Goal: Contribute content: Contribute content

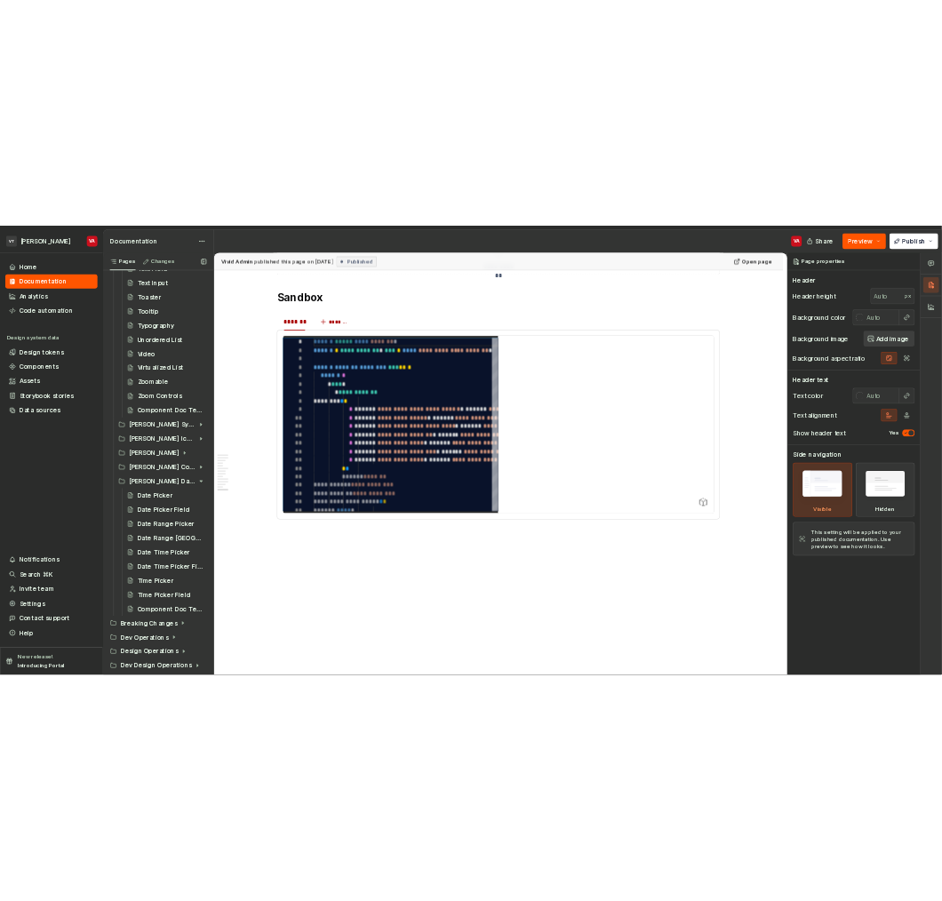
scroll to position [3486, 0]
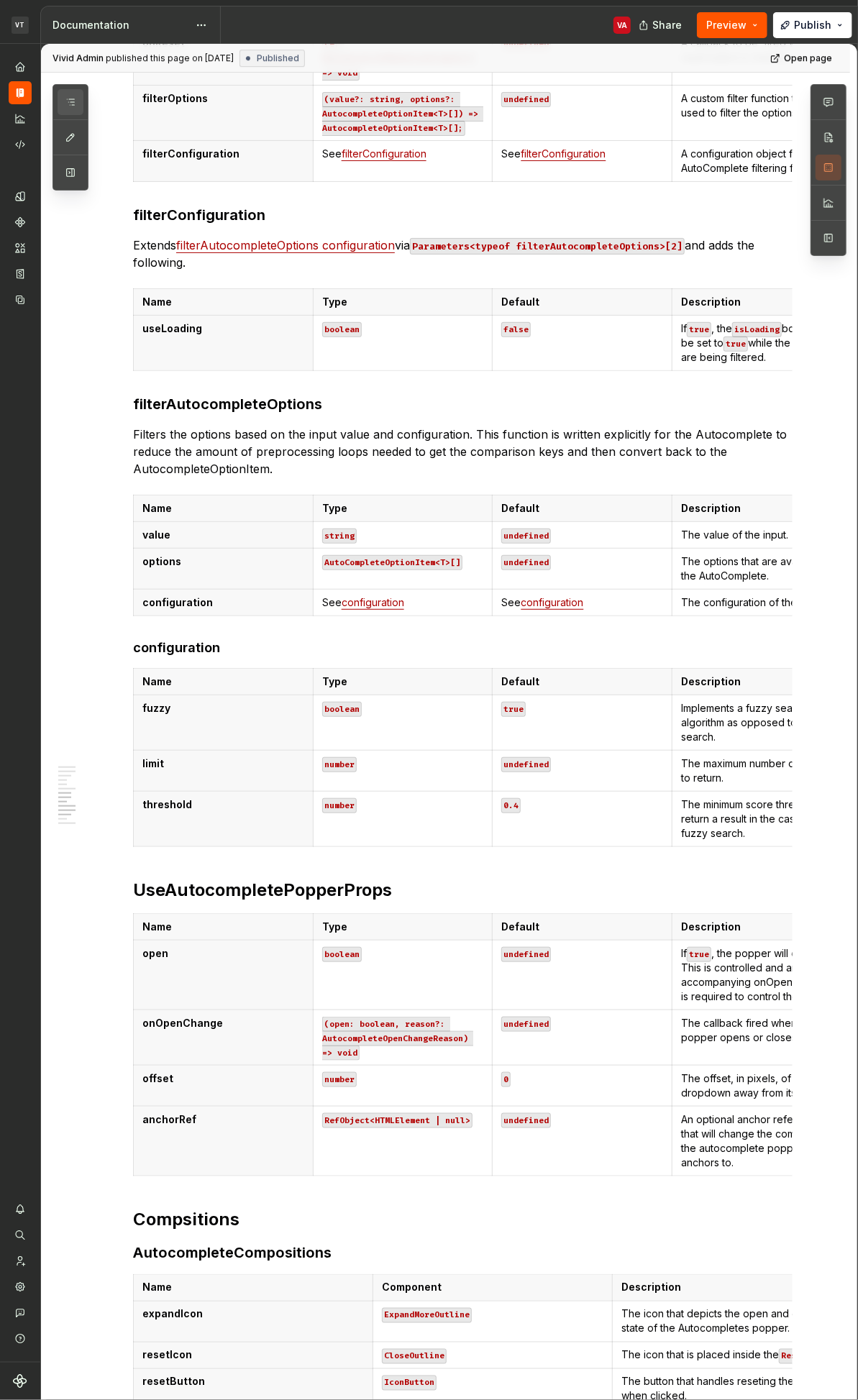
scroll to position [2466, 0]
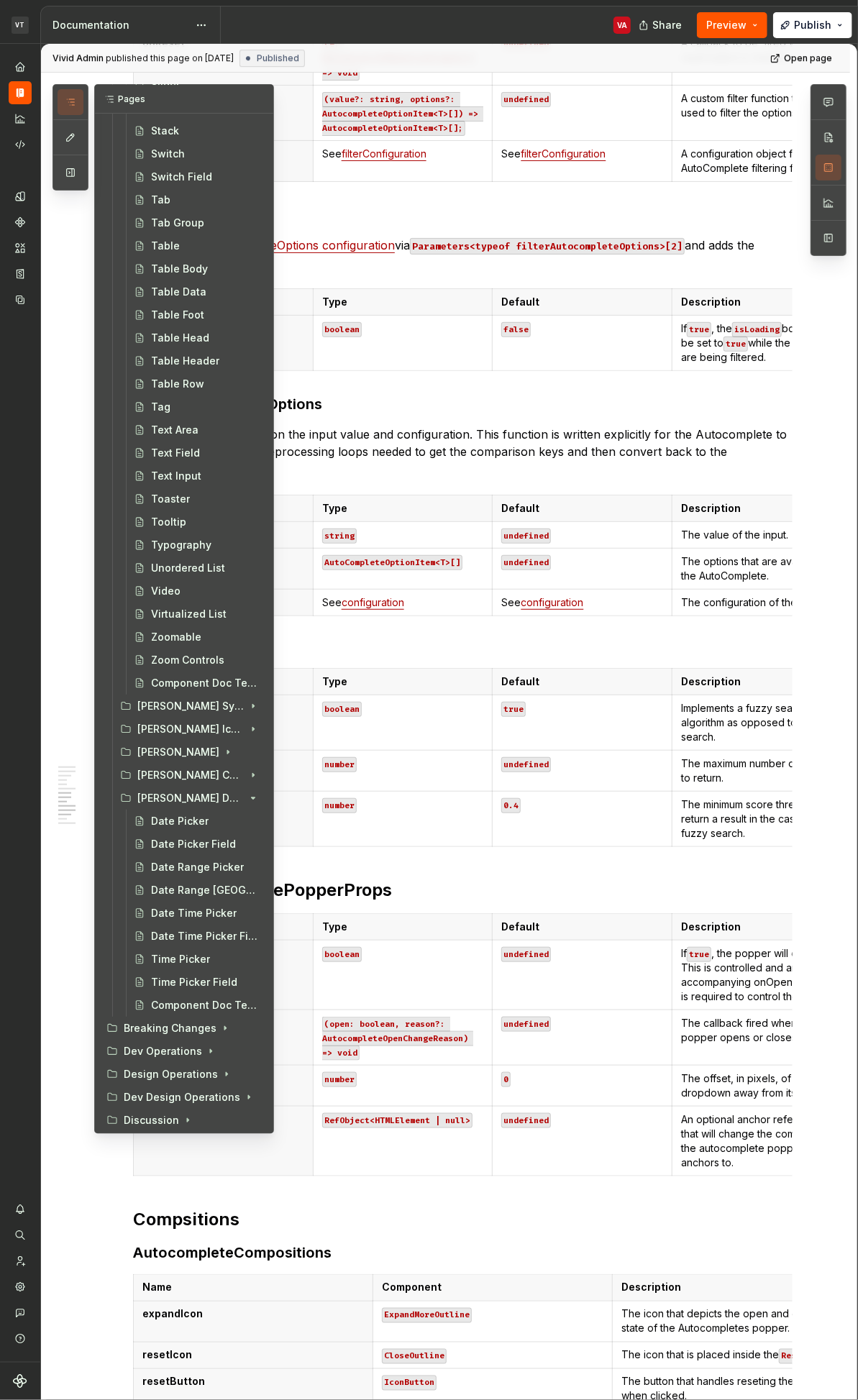
click at [74, 104] on icon "button" at bounding box center [70, 102] width 11 height 11
click at [207, 729] on icon "Page tree" at bounding box center [213, 775] width 11 height 11
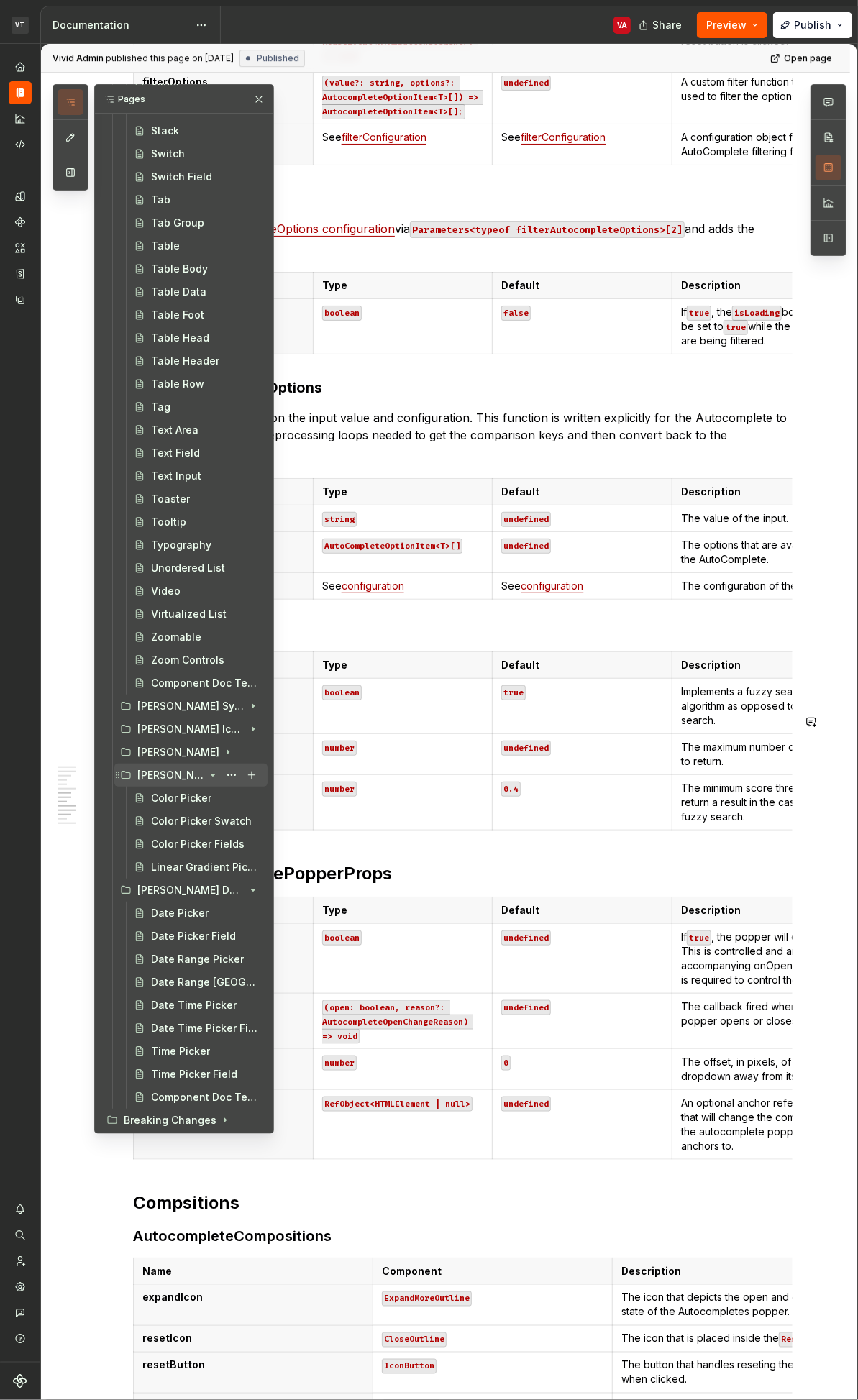
scroll to position [2218, 0]
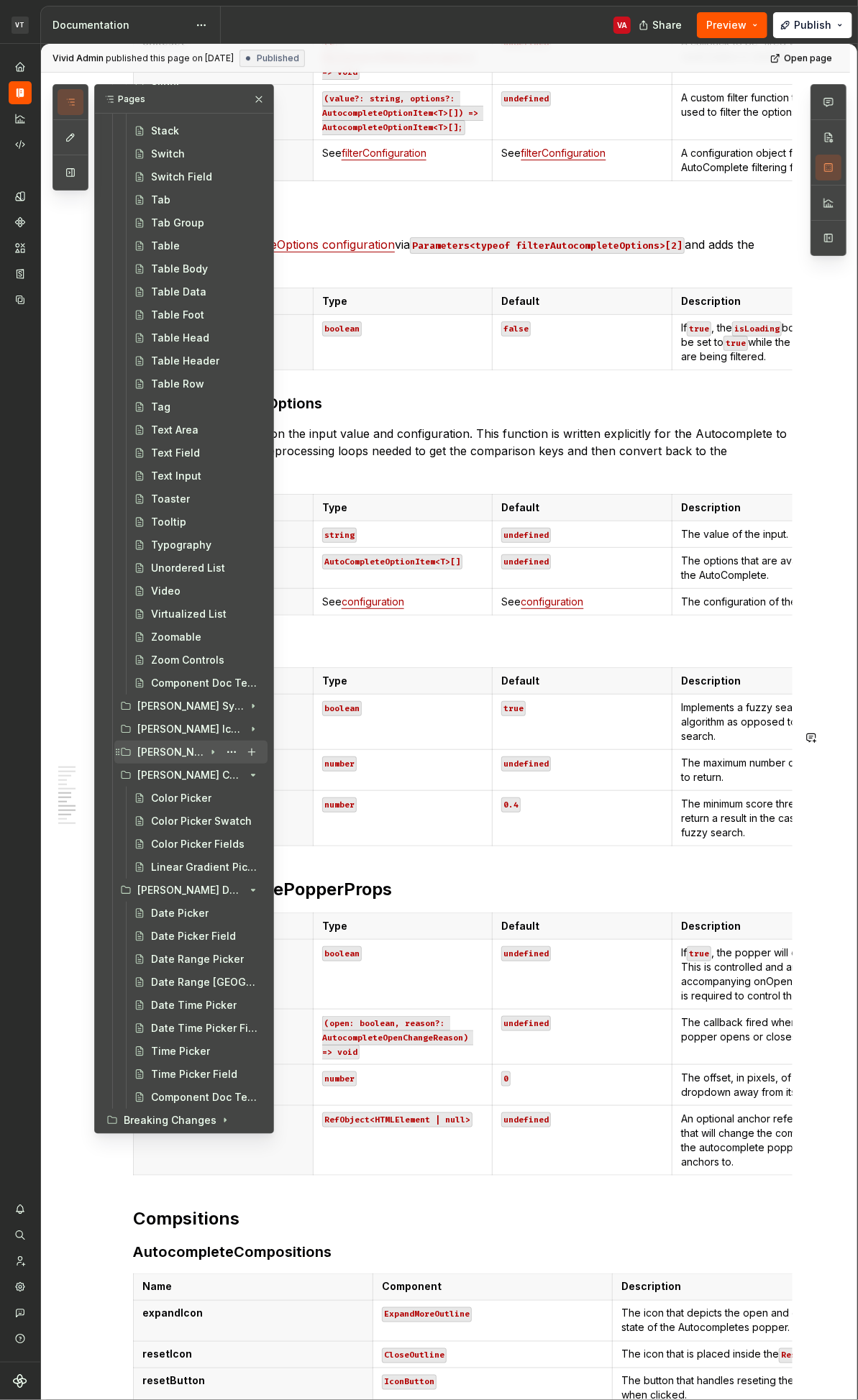
click at [207, 729] on icon "Page tree" at bounding box center [213, 752] width 11 height 11
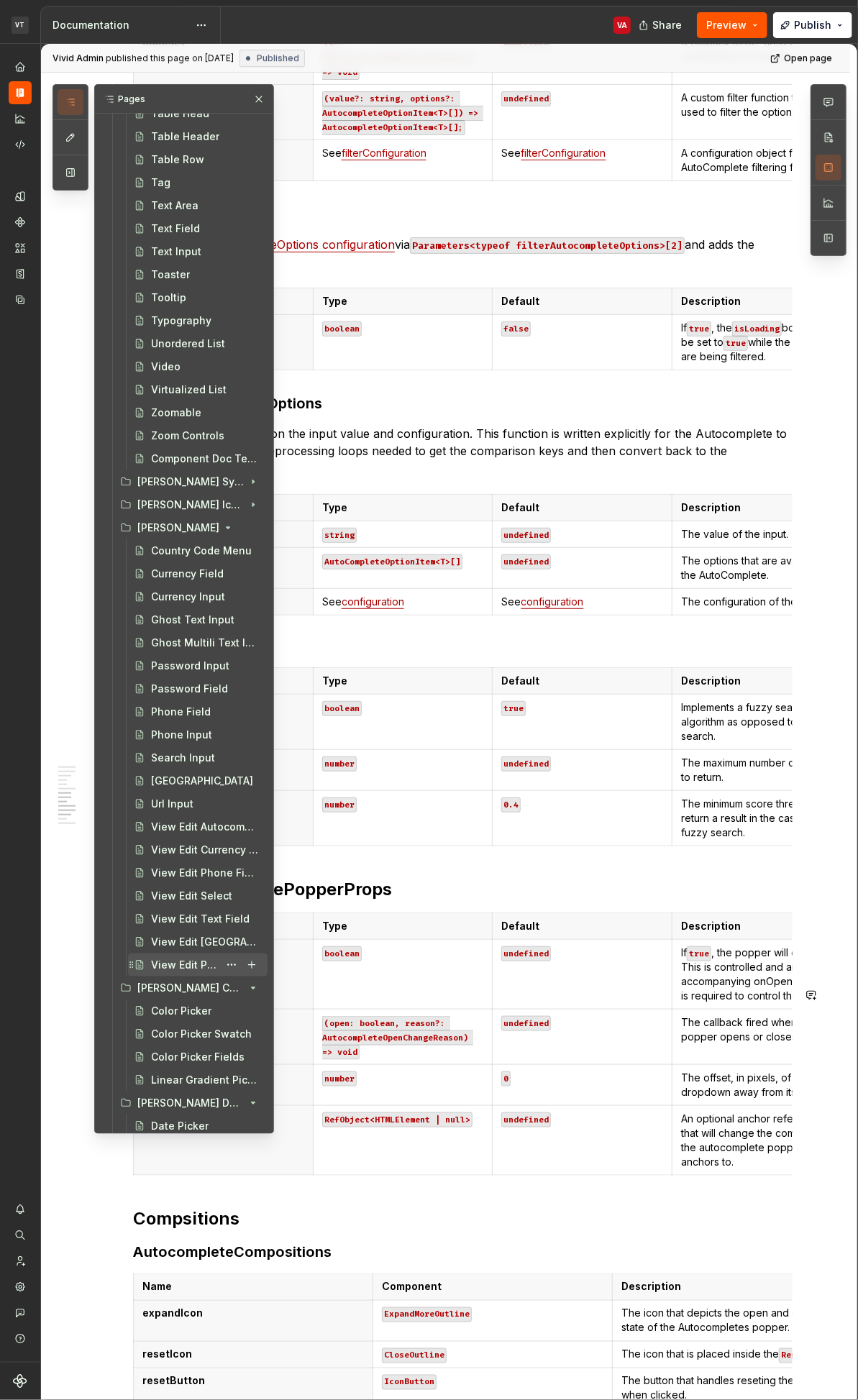
scroll to position [2765, 0]
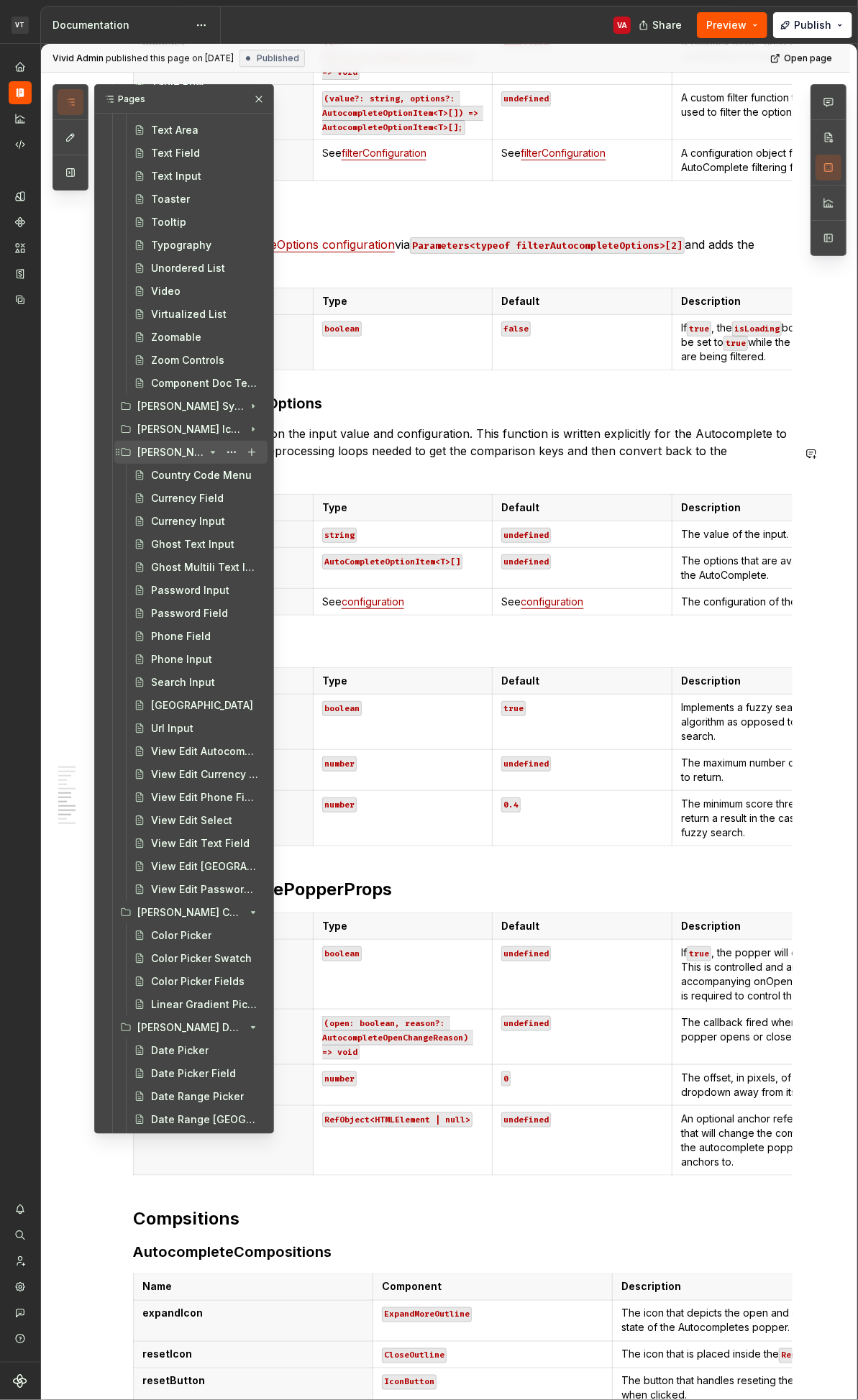
click at [207, 453] on icon "Page tree" at bounding box center [213, 453] width 11 height 11
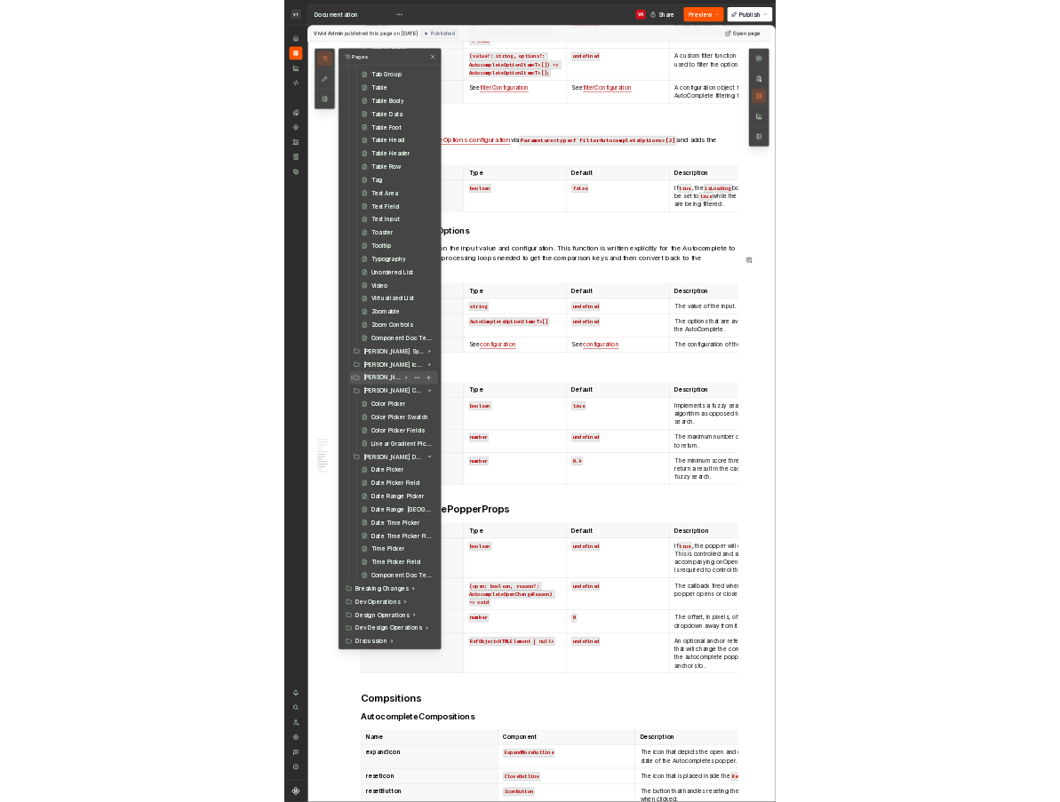
scroll to position [3159, 0]
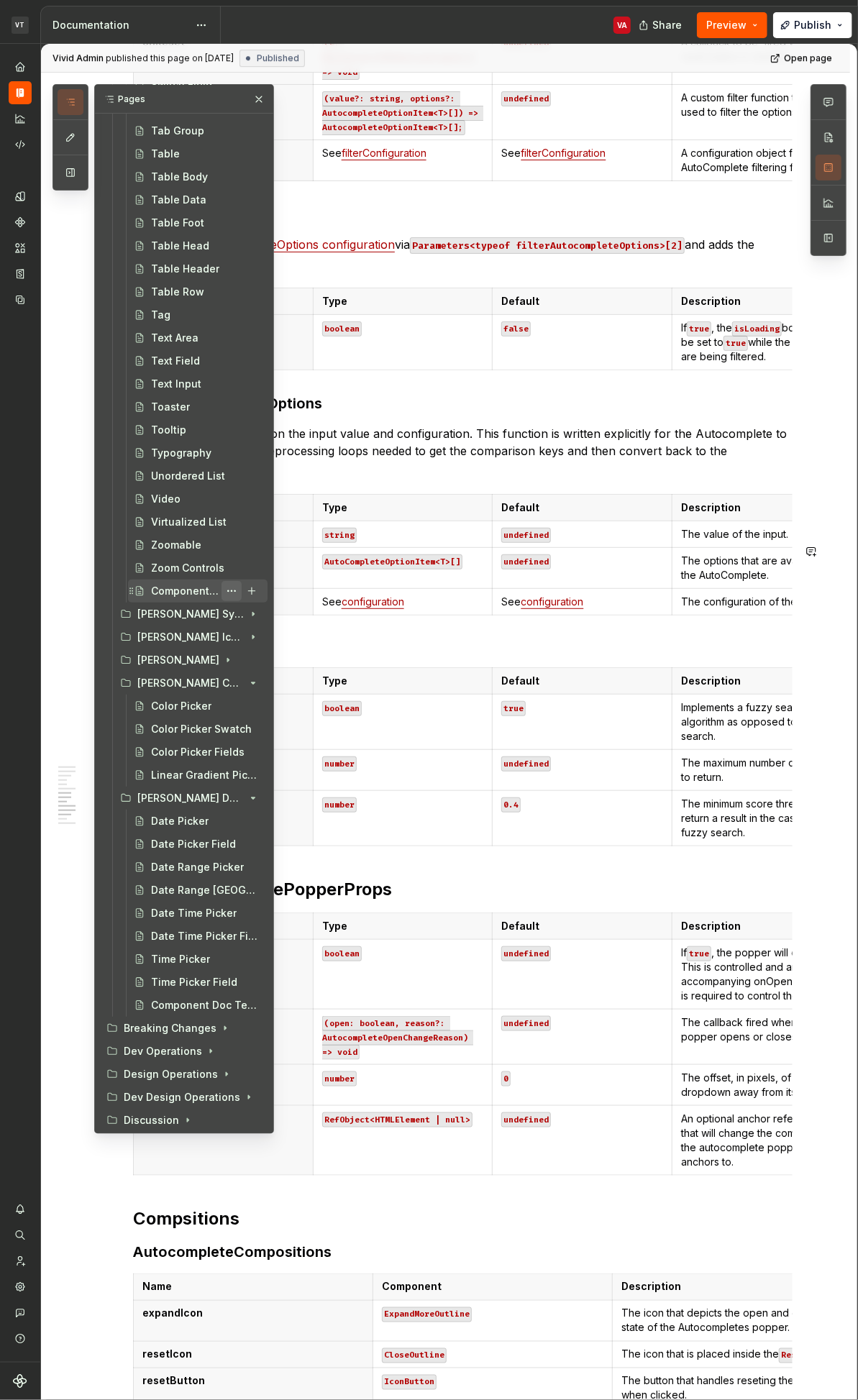
click at [222, 589] on button "Page tree" at bounding box center [231, 591] width 20 height 20
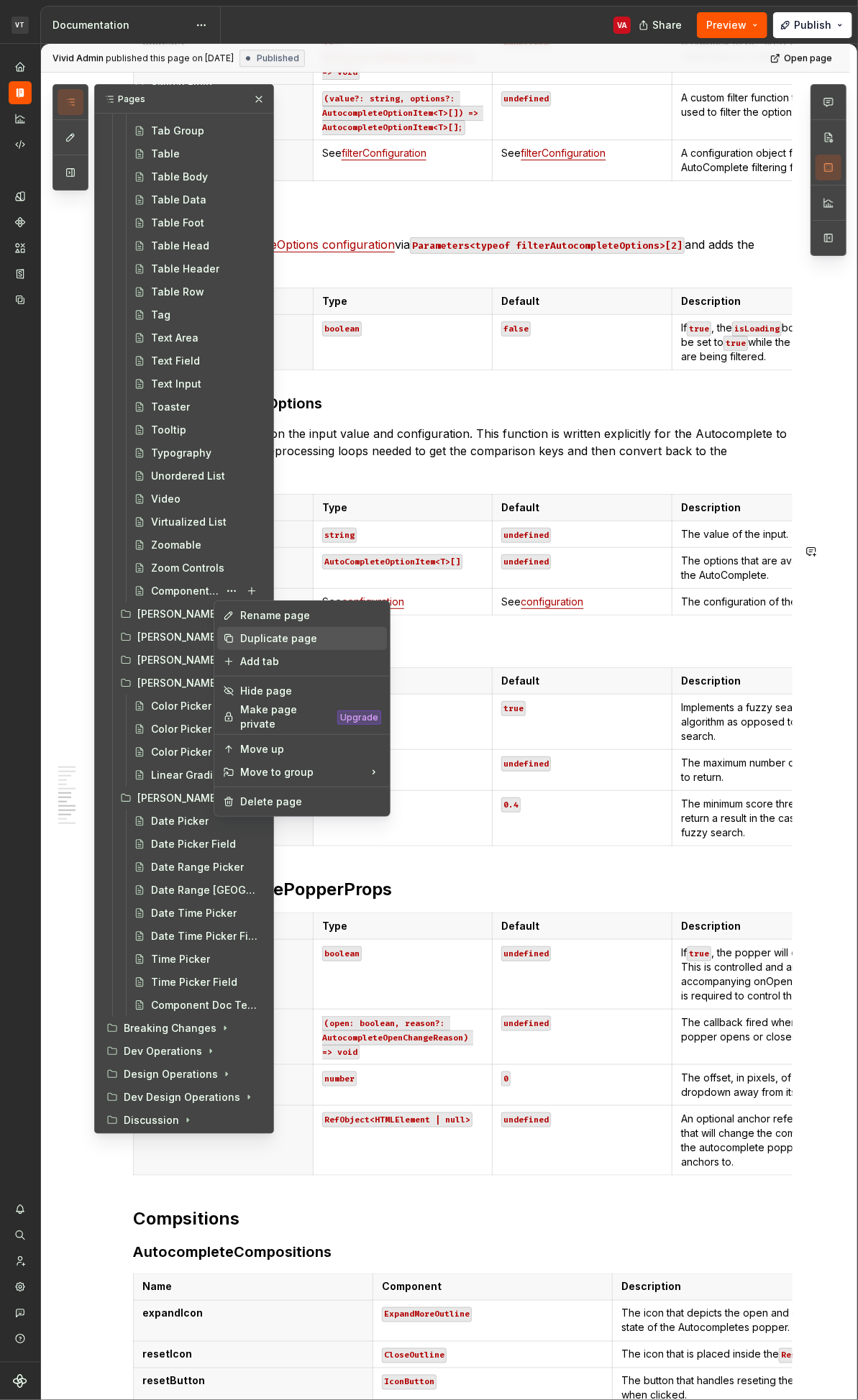
click at [291, 640] on div "Duplicate page" at bounding box center [311, 639] width 141 height 15
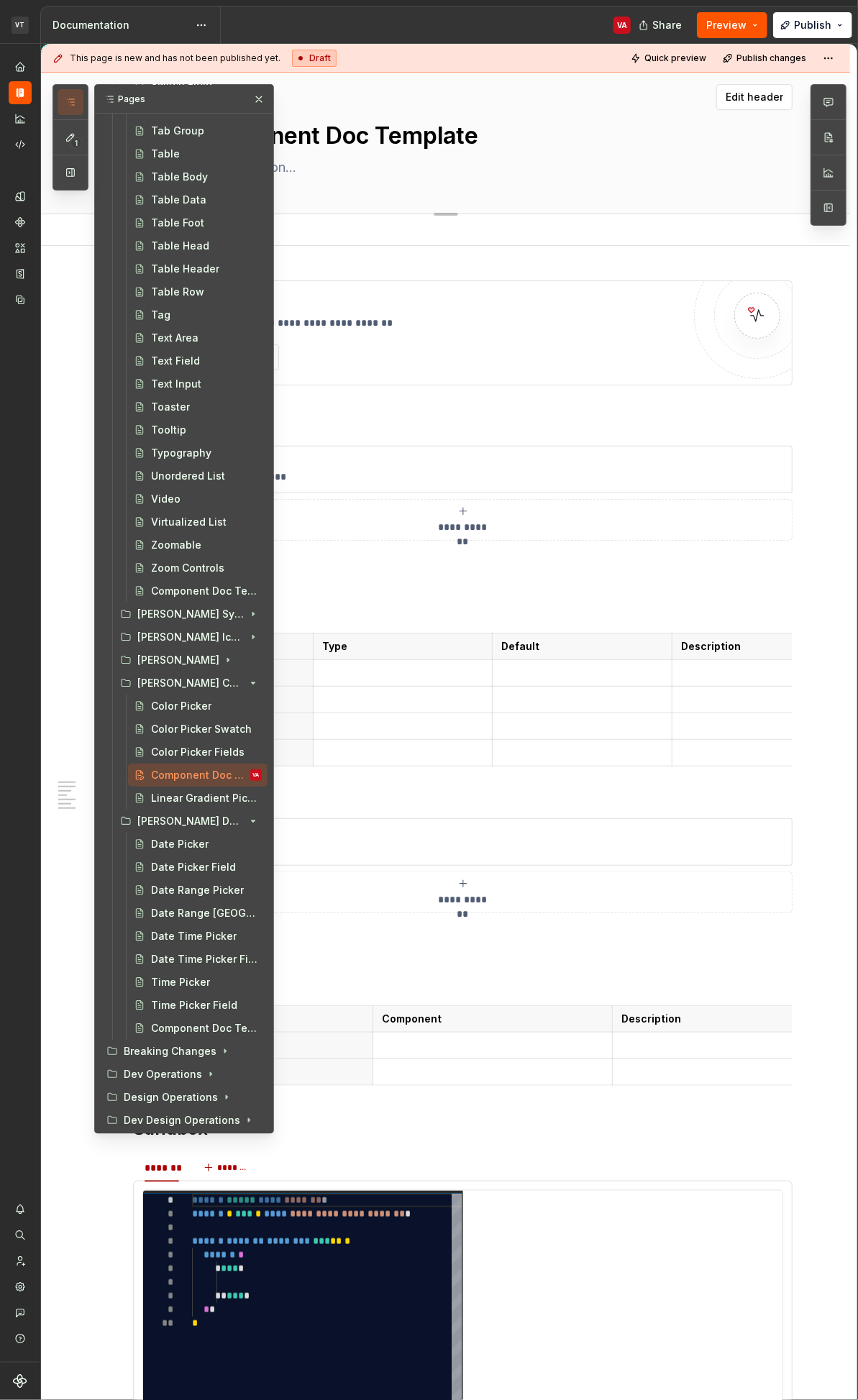
click at [475, 137] on textarea "Component Doc Template" at bounding box center [461, 136] width 544 height 35
type textarea "*"
type textarea "Untitled page"
type textarea "*"
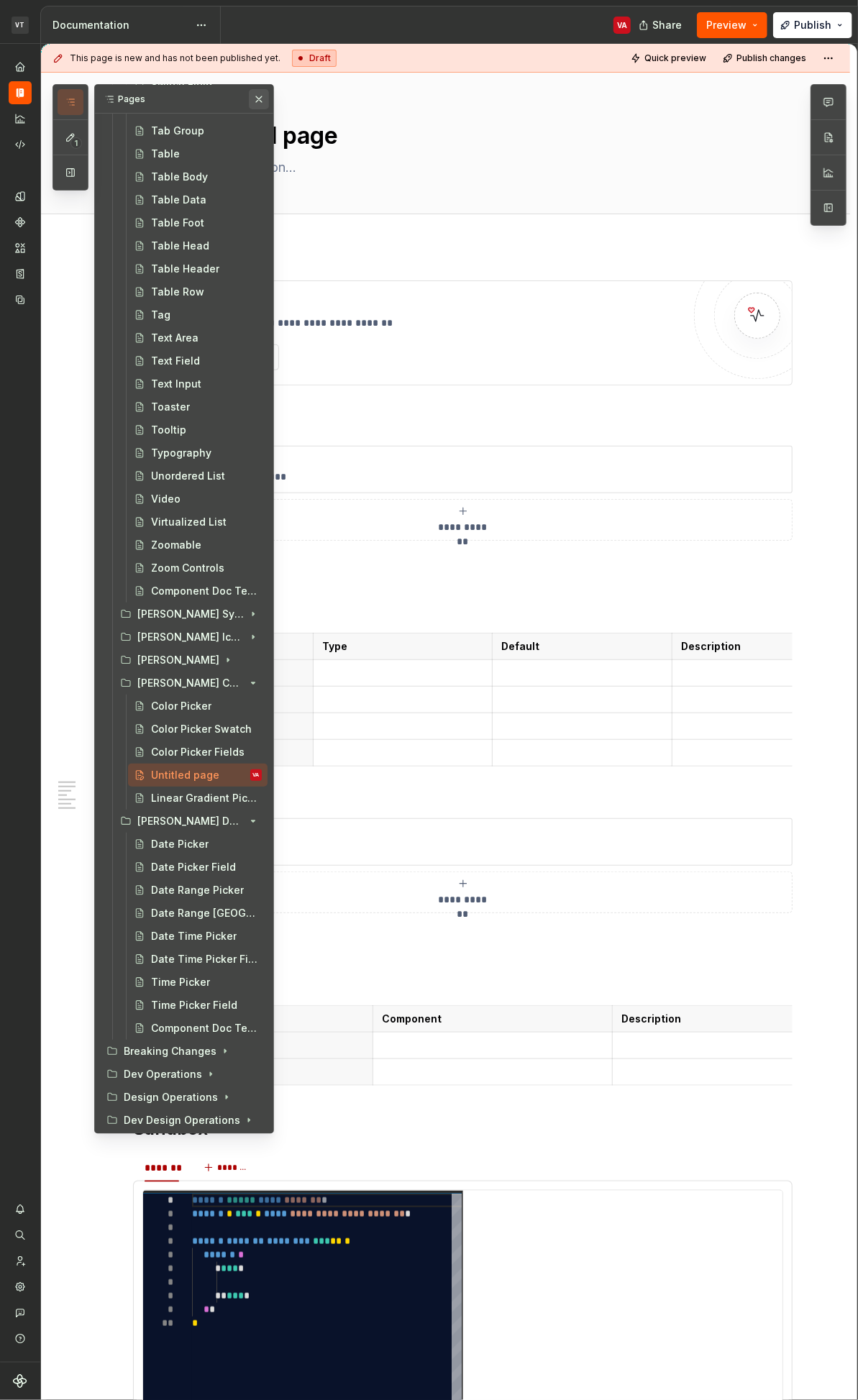
type textarea "Untitled page"
click at [248, 98] on button "button" at bounding box center [258, 99] width 20 height 20
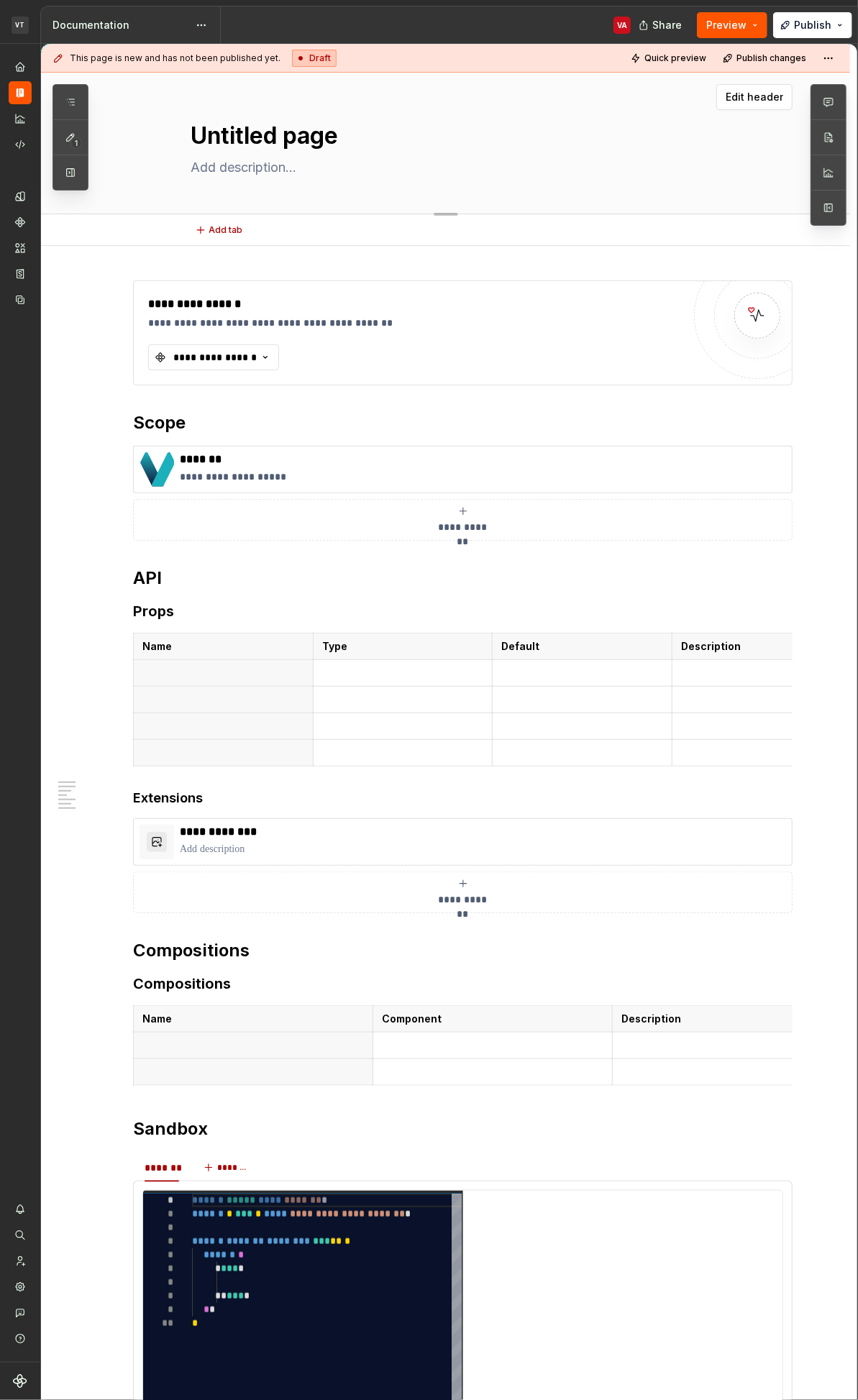
click at [604, 145] on textarea "Untitled page" at bounding box center [461, 136] width 544 height 35
type textarea "*"
type textarea "C"
type textarea "*"
type textarea "Co"
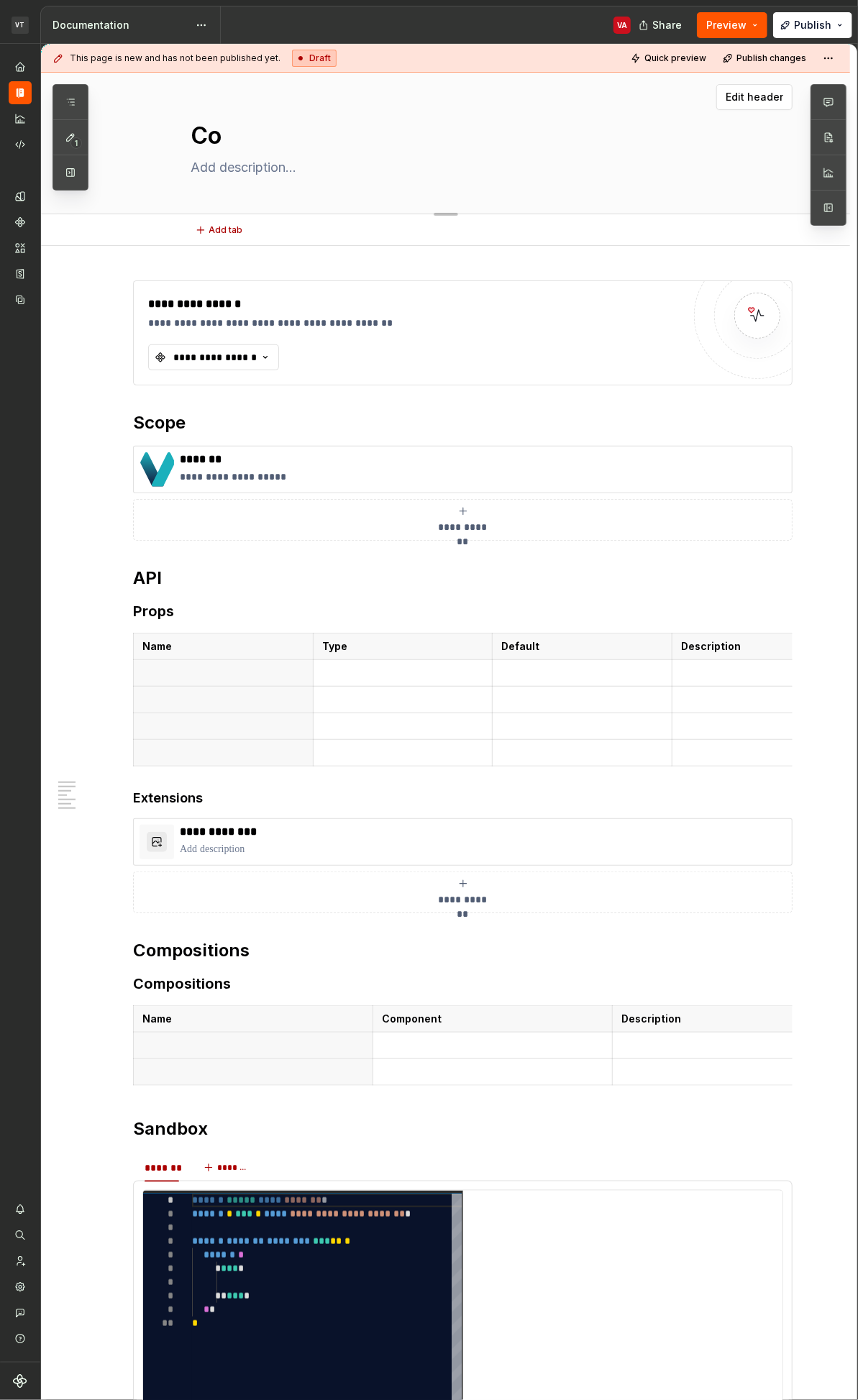
type textarea "*"
type textarea "Col"
type textarea "*"
type textarea "Colo"
type textarea "*"
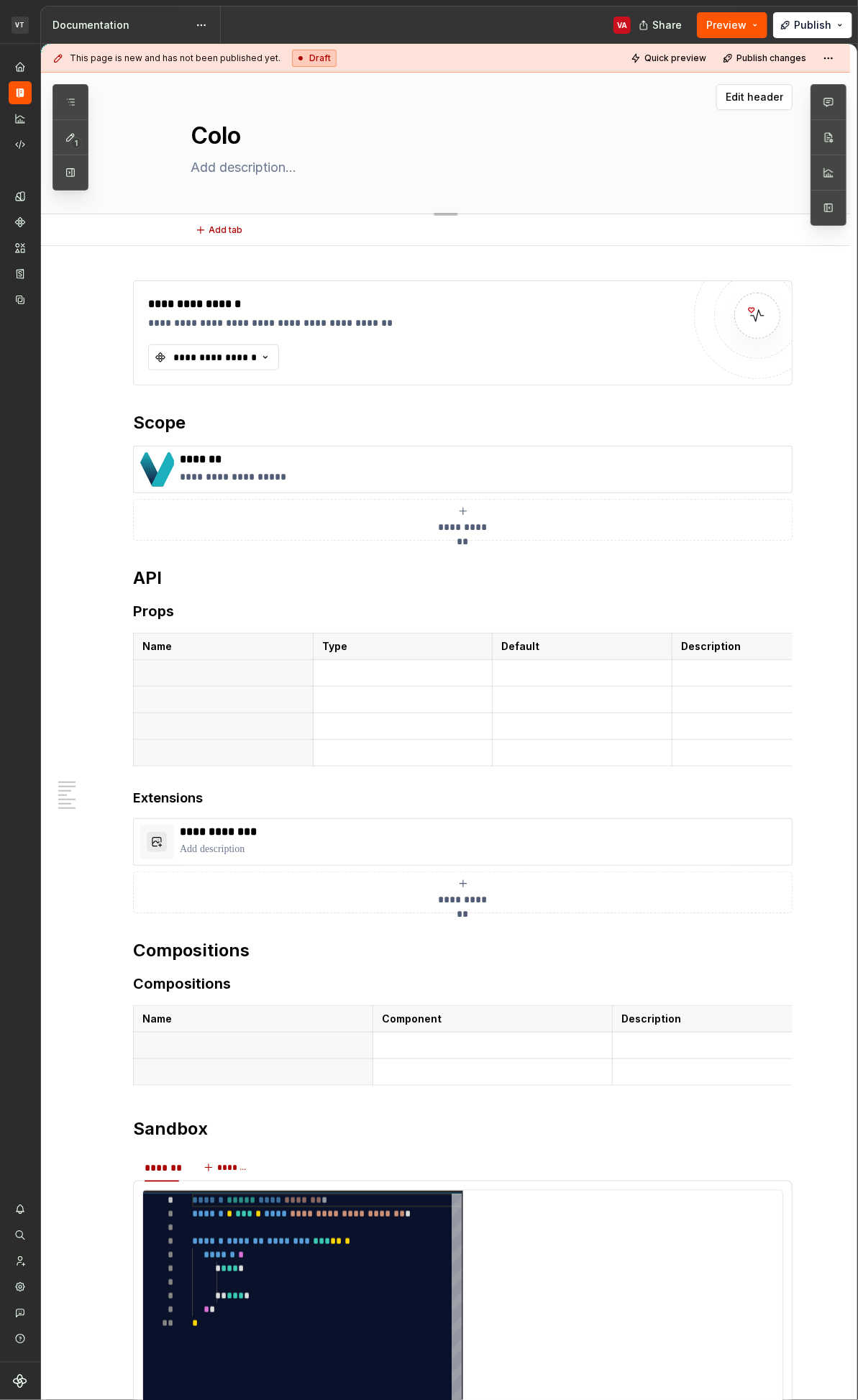
type textarea "Color"
type textarea "*"
type textarea "Color"
type textarea "*"
type textarea "Color"
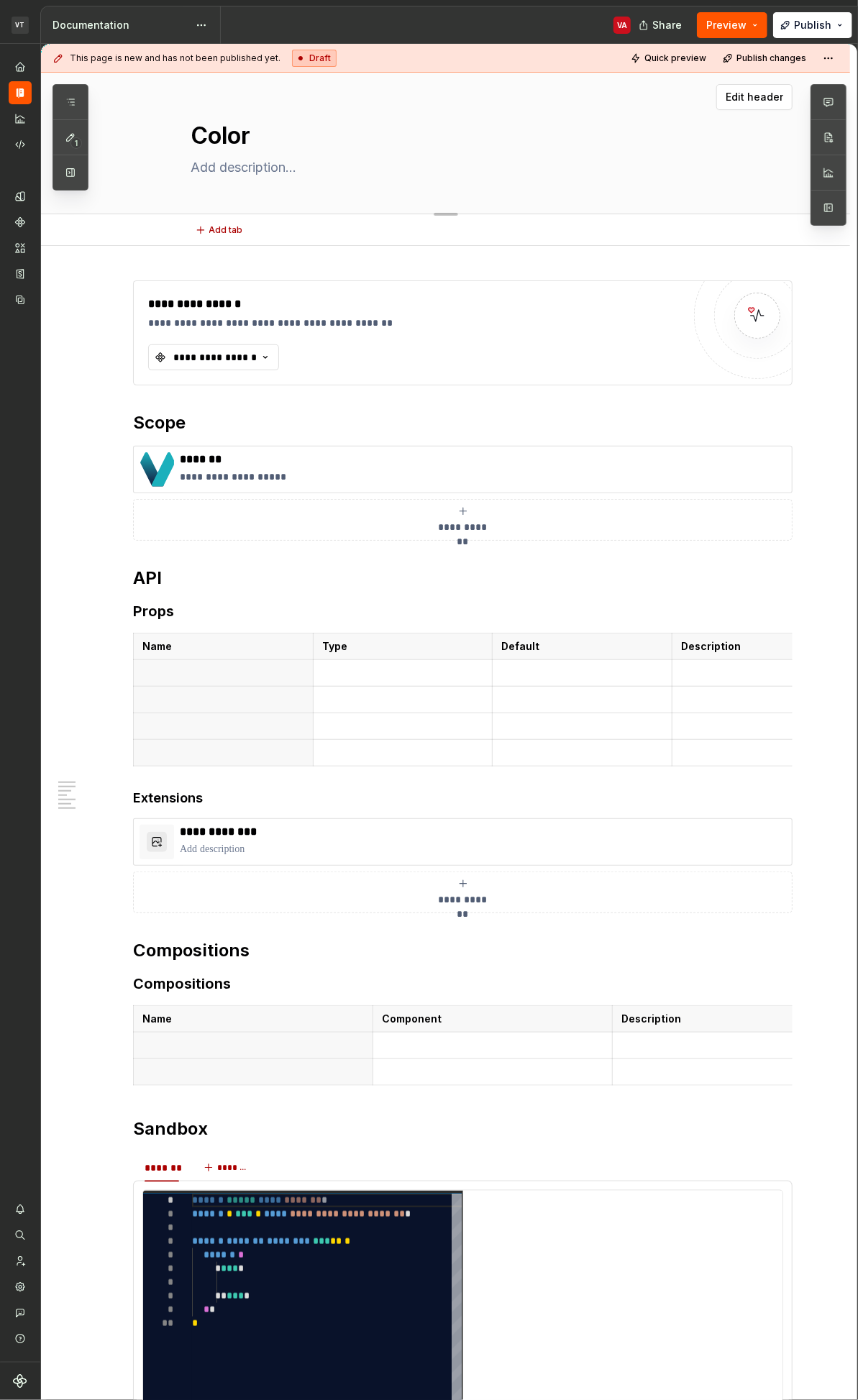
type textarea "*"
type textarea "Color"
type textarea "*"
type textarea "Color P"
type textarea "*"
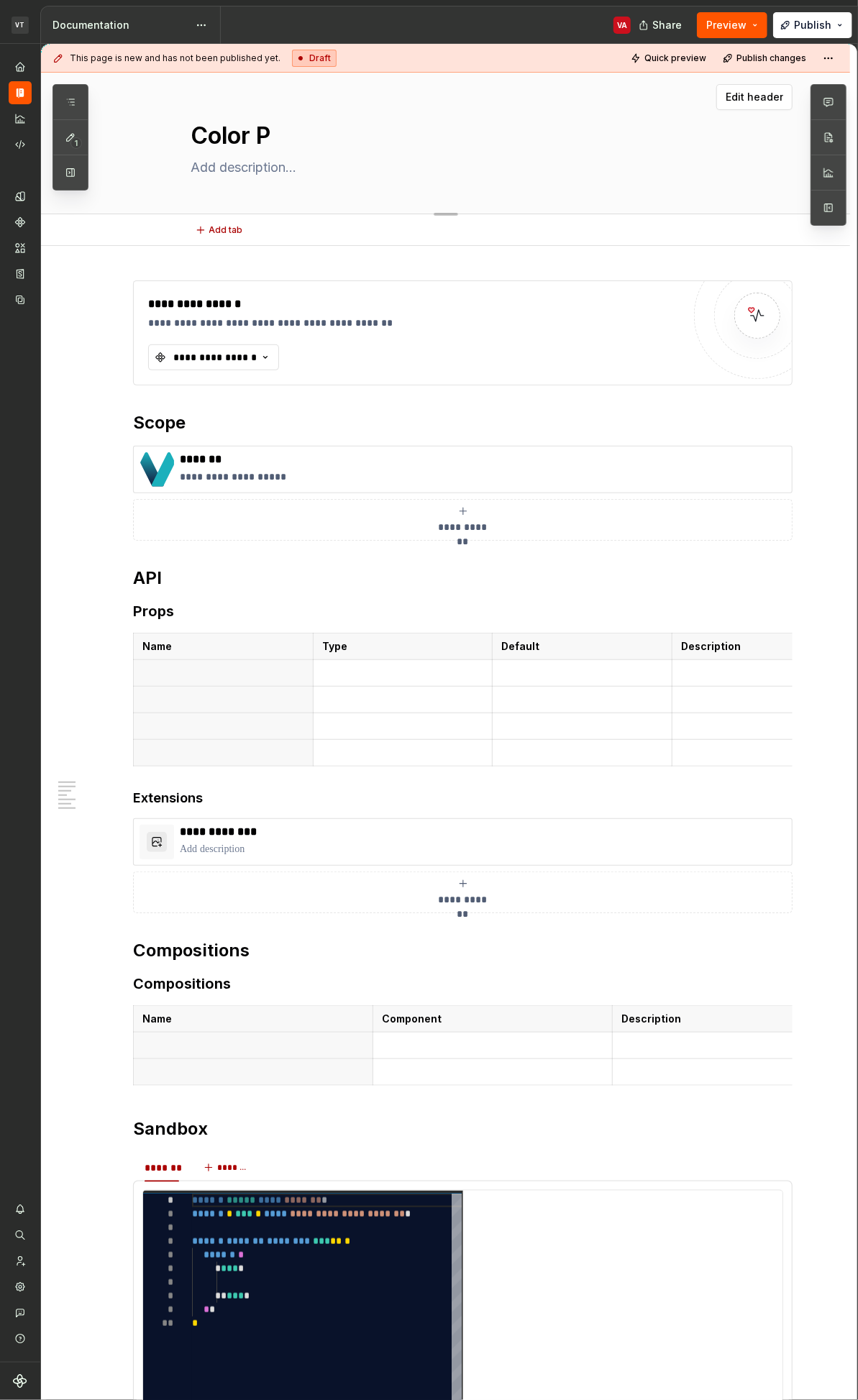
type textarea "Color Pi"
type textarea "*"
type textarea "Color Pic"
type textarea "*"
type textarea "Color Pick"
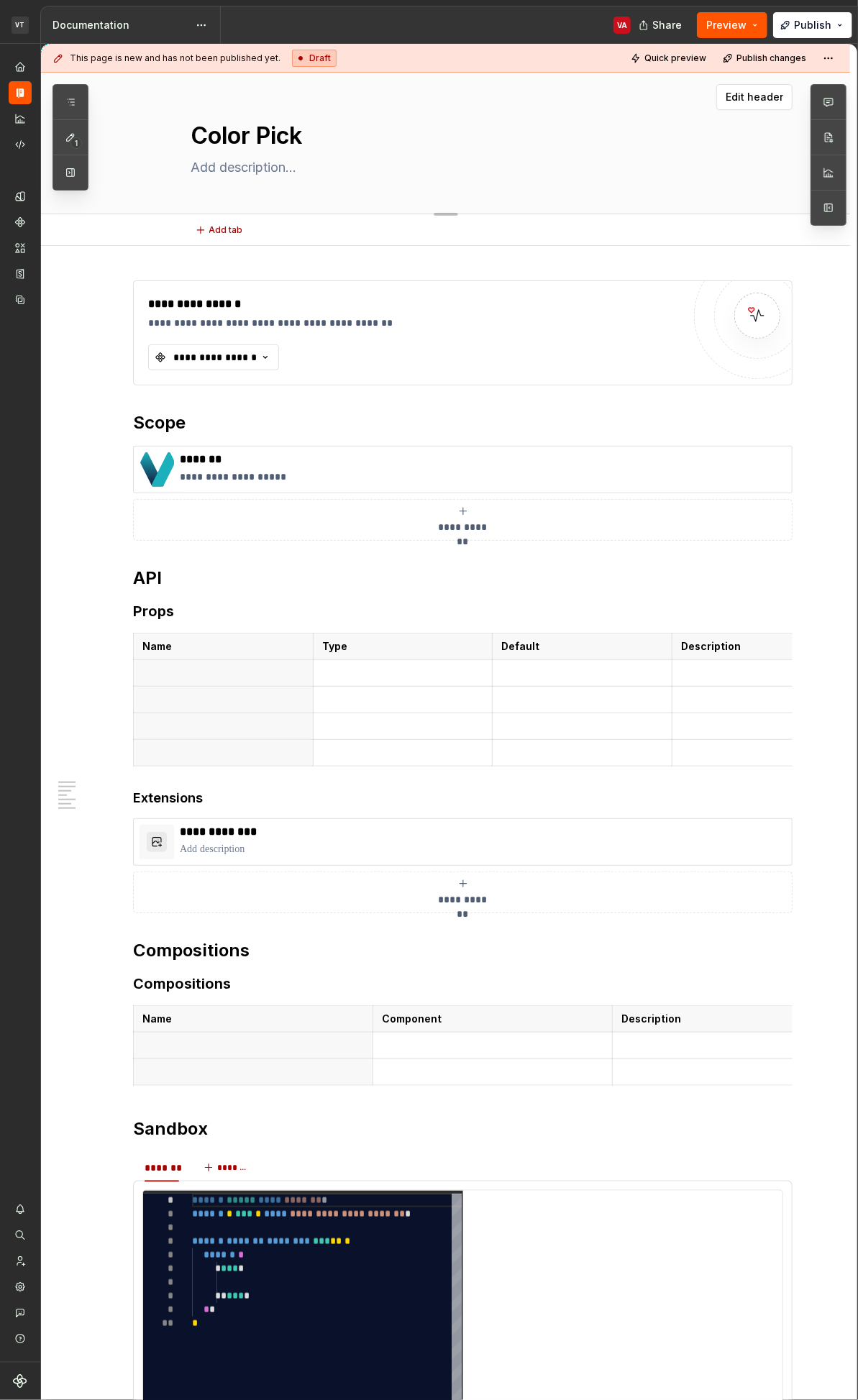
type textarea "*"
type textarea "Color Picker"
type textarea "*"
type textarea "Color Picker"
type textarea "*"
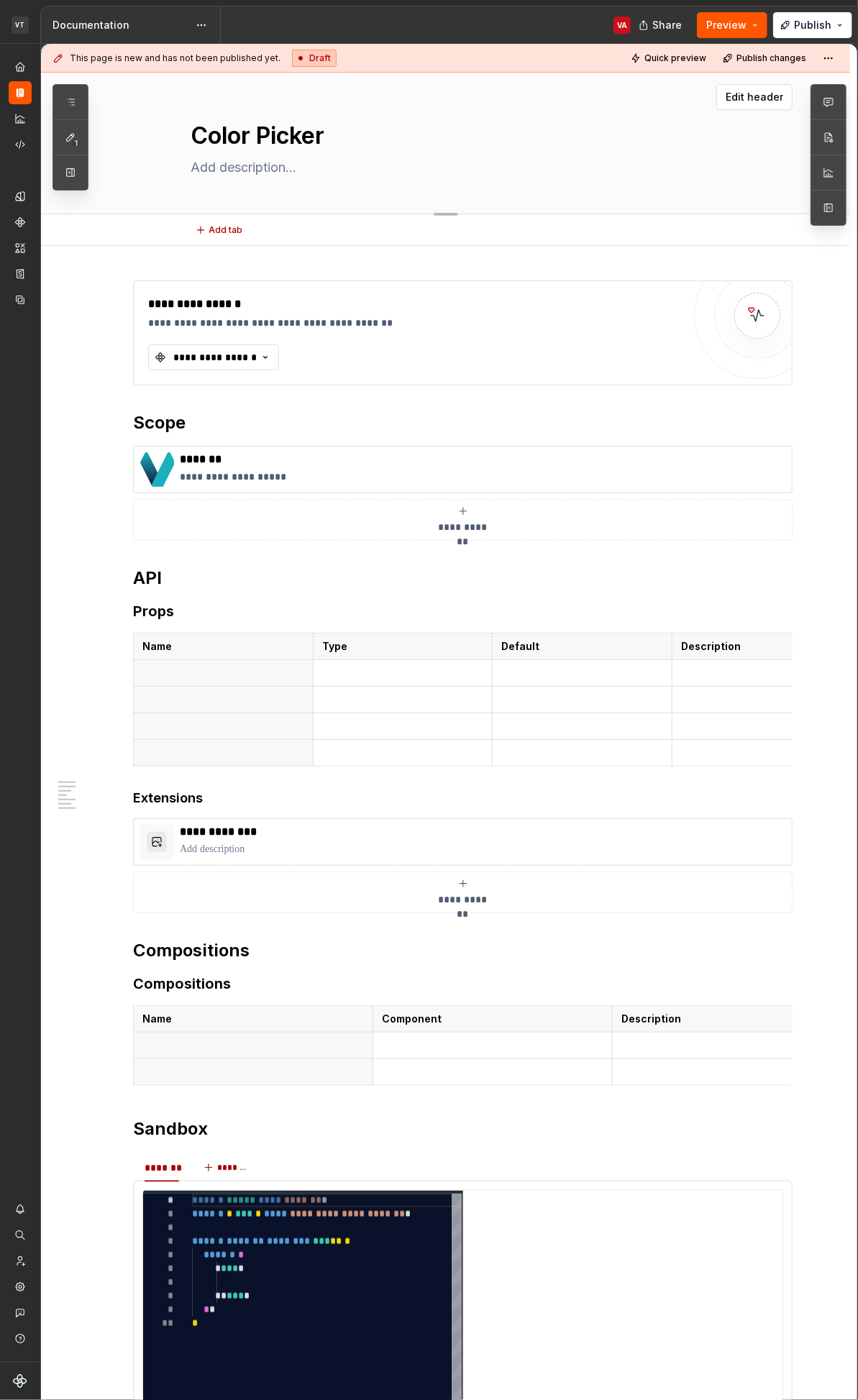
type textarea "Color Picker F"
type textarea "*"
type textarea "Color Picker Fi"
type textarea "*"
type textarea "Color Picker Fie"
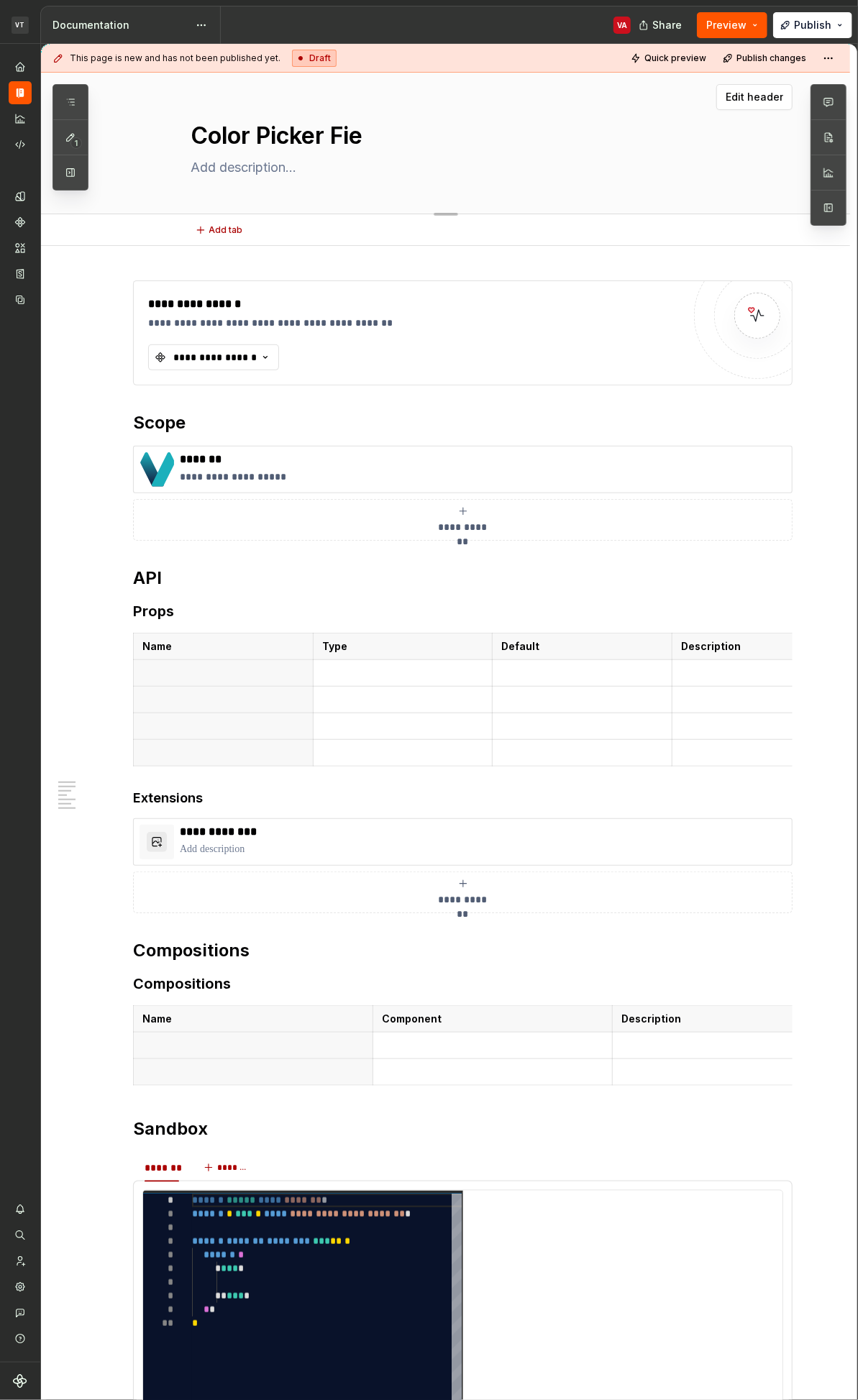
type textarea "*"
type textarea "Color Picker Fiel"
type textarea "*"
type textarea "Color Picker Field"
type textarea "*"
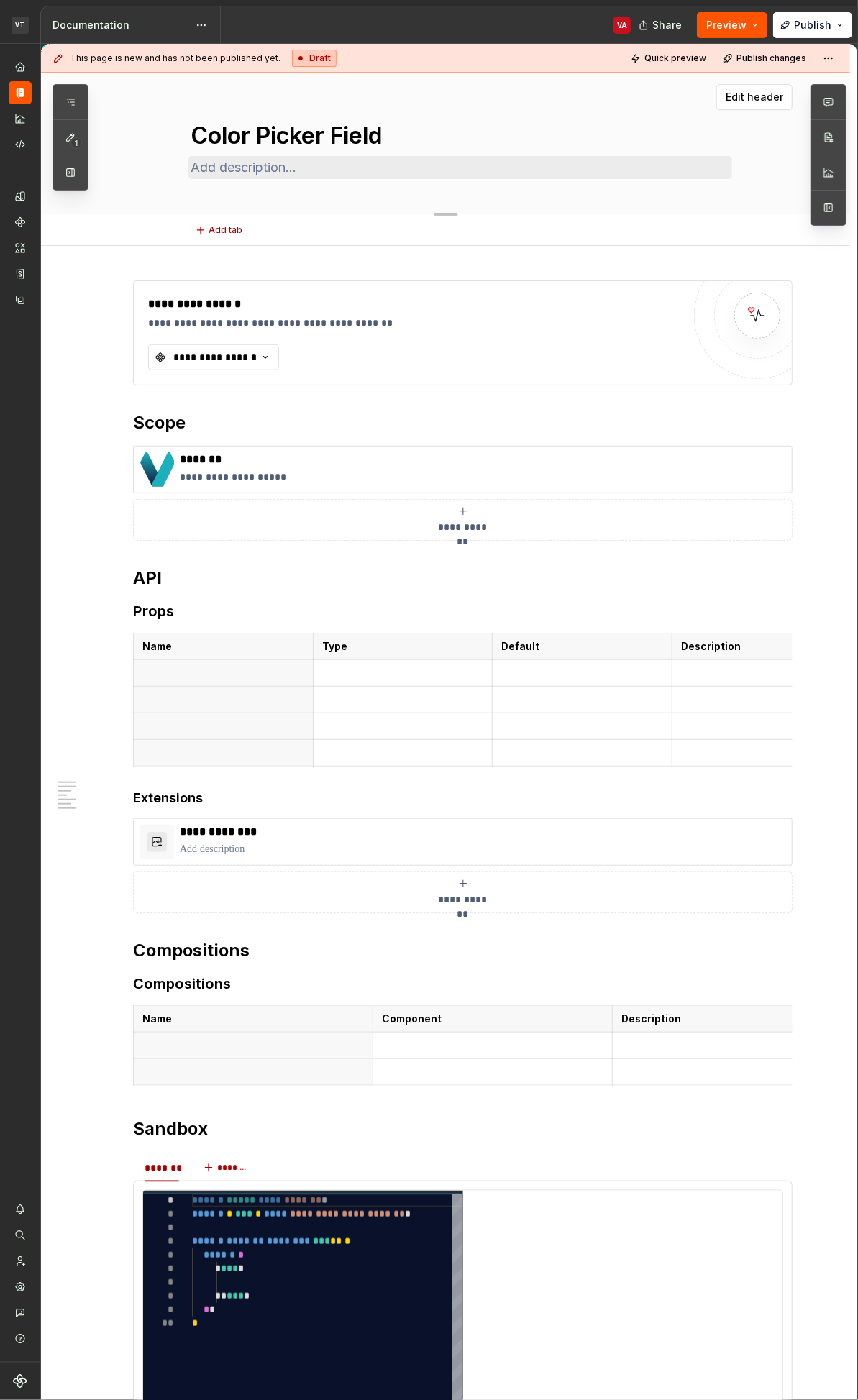
type textarea "Color Picker Field"
click at [272, 164] on textarea at bounding box center [461, 168] width 544 height 23
type textarea "A"
type textarea "*"
type textarea "A f"
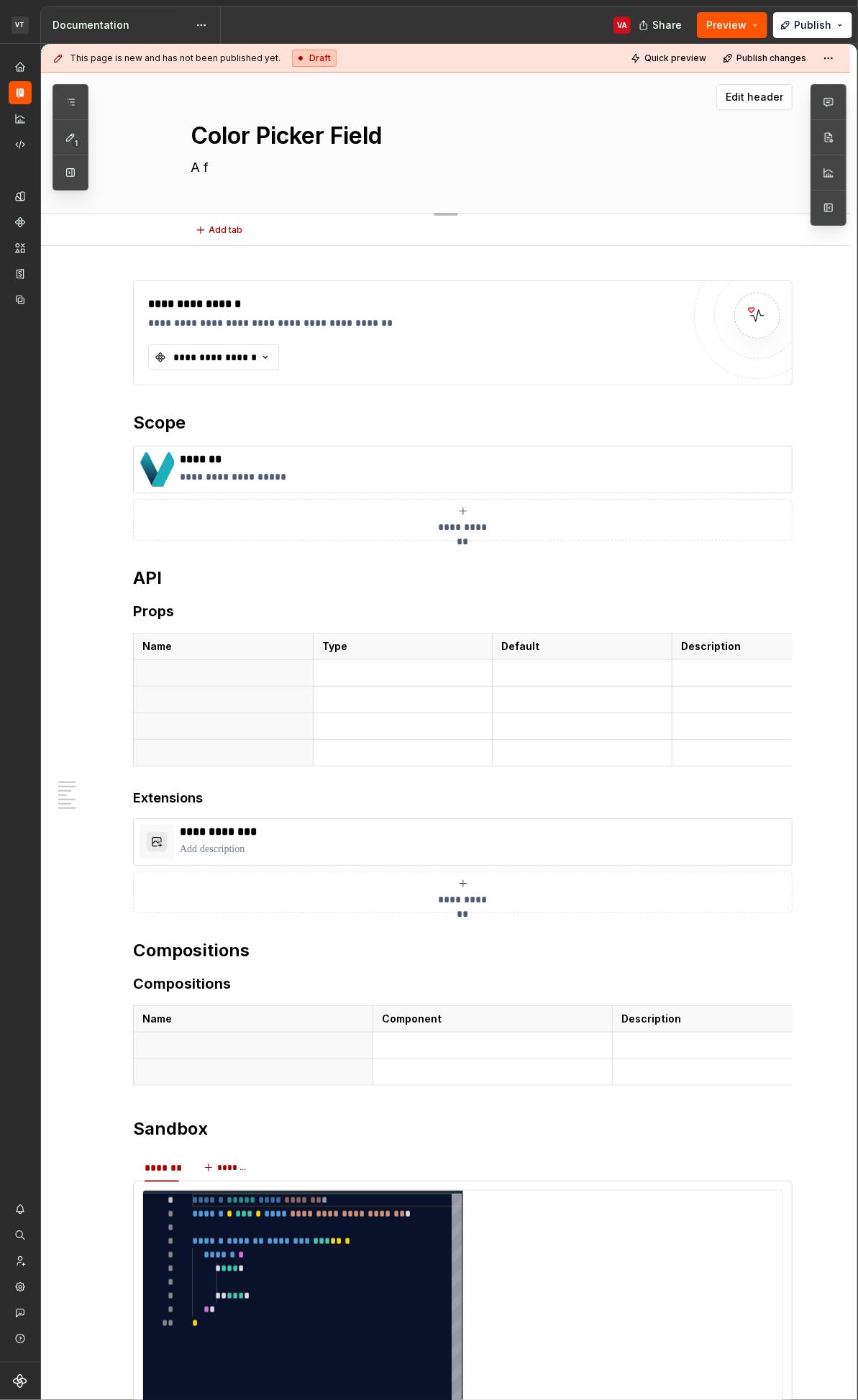
type textarea "*"
type textarea "A fi"
type textarea "*"
type textarea "A f"
type textarea "*"
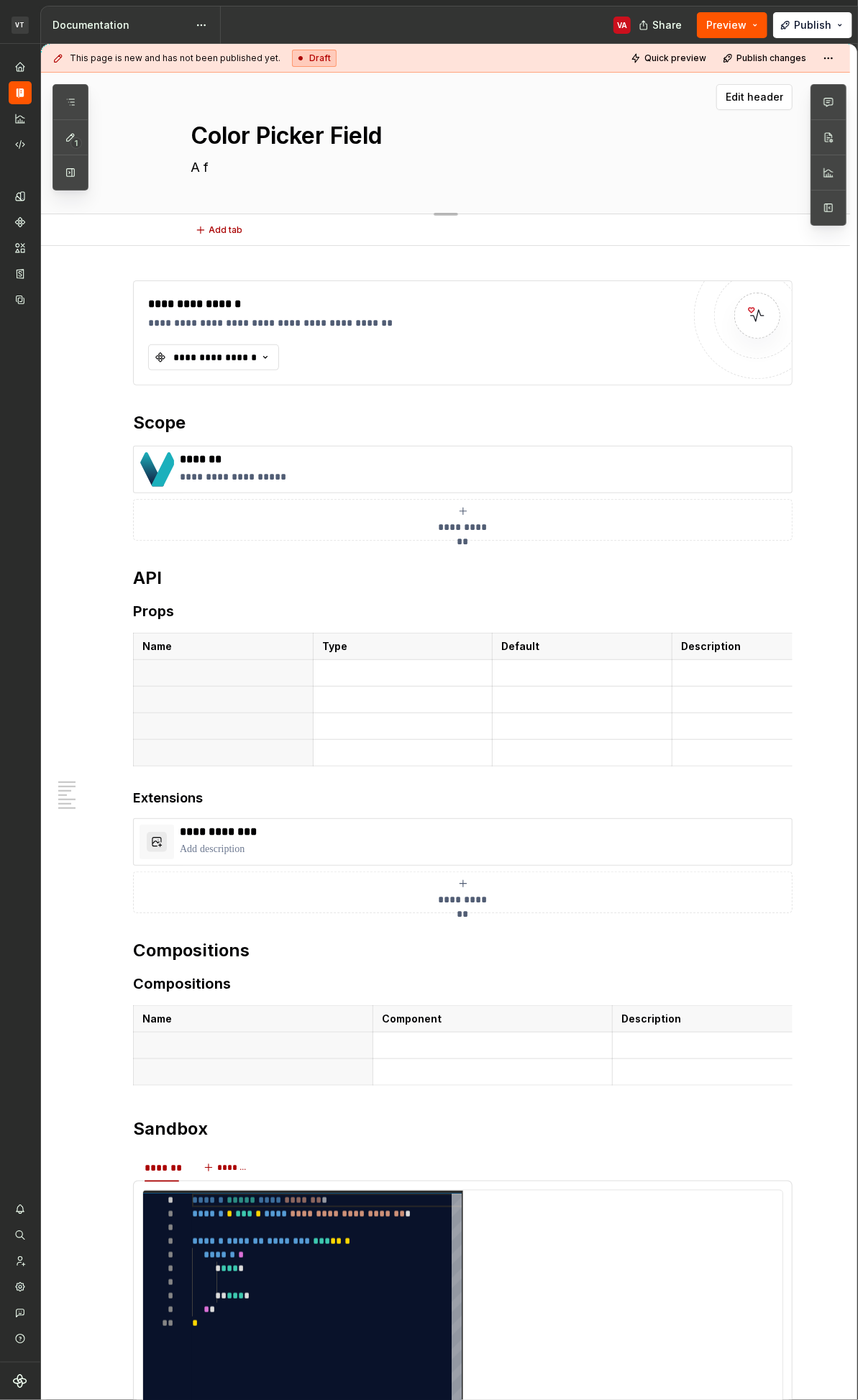
type textarea "A"
type textarea "*"
type textarea "A i"
type textarea "*"
type textarea "A in"
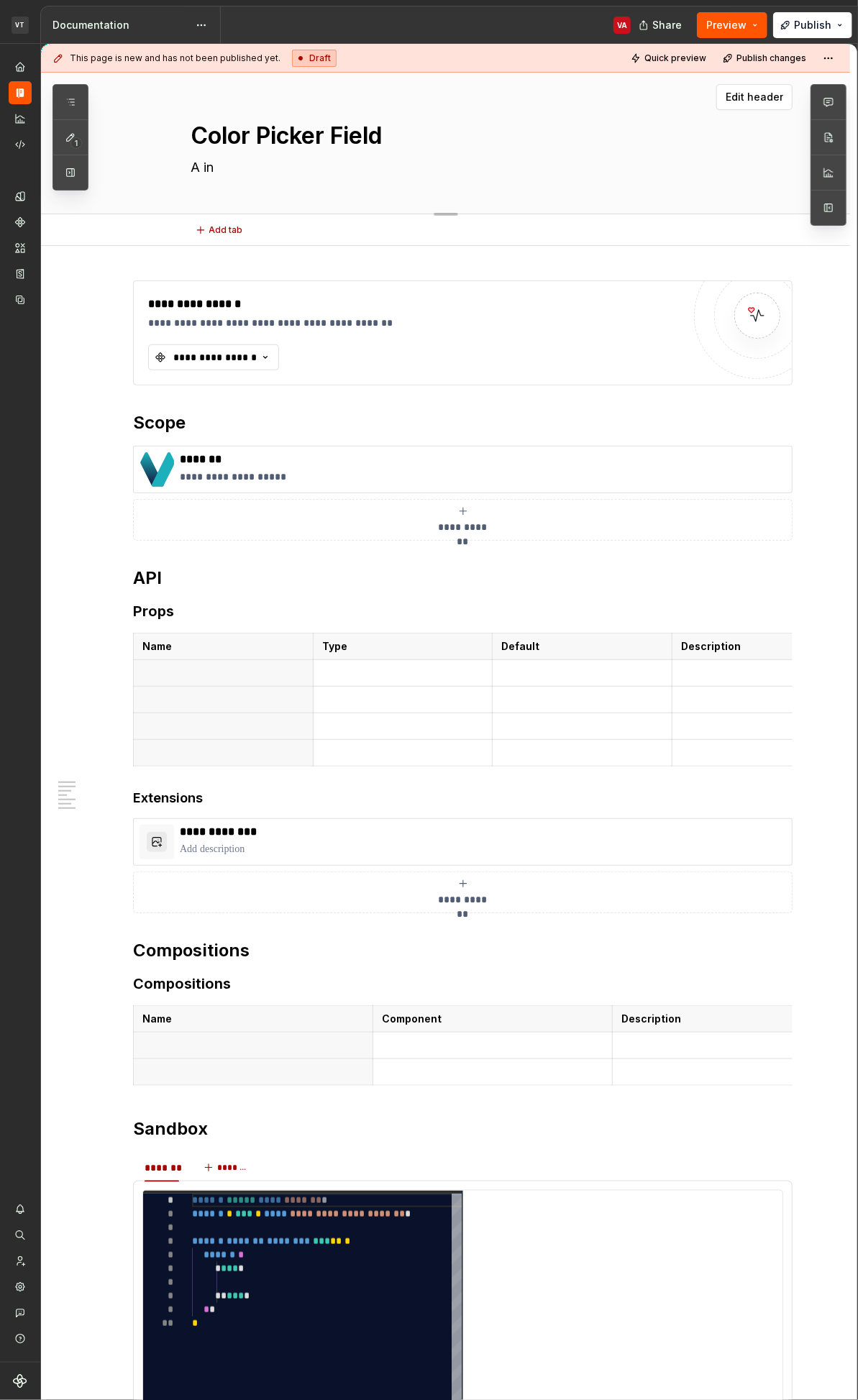
type textarea "*"
type textarea "A inp"
type textarea "*"
type textarea "A inpu"
type textarea "*"
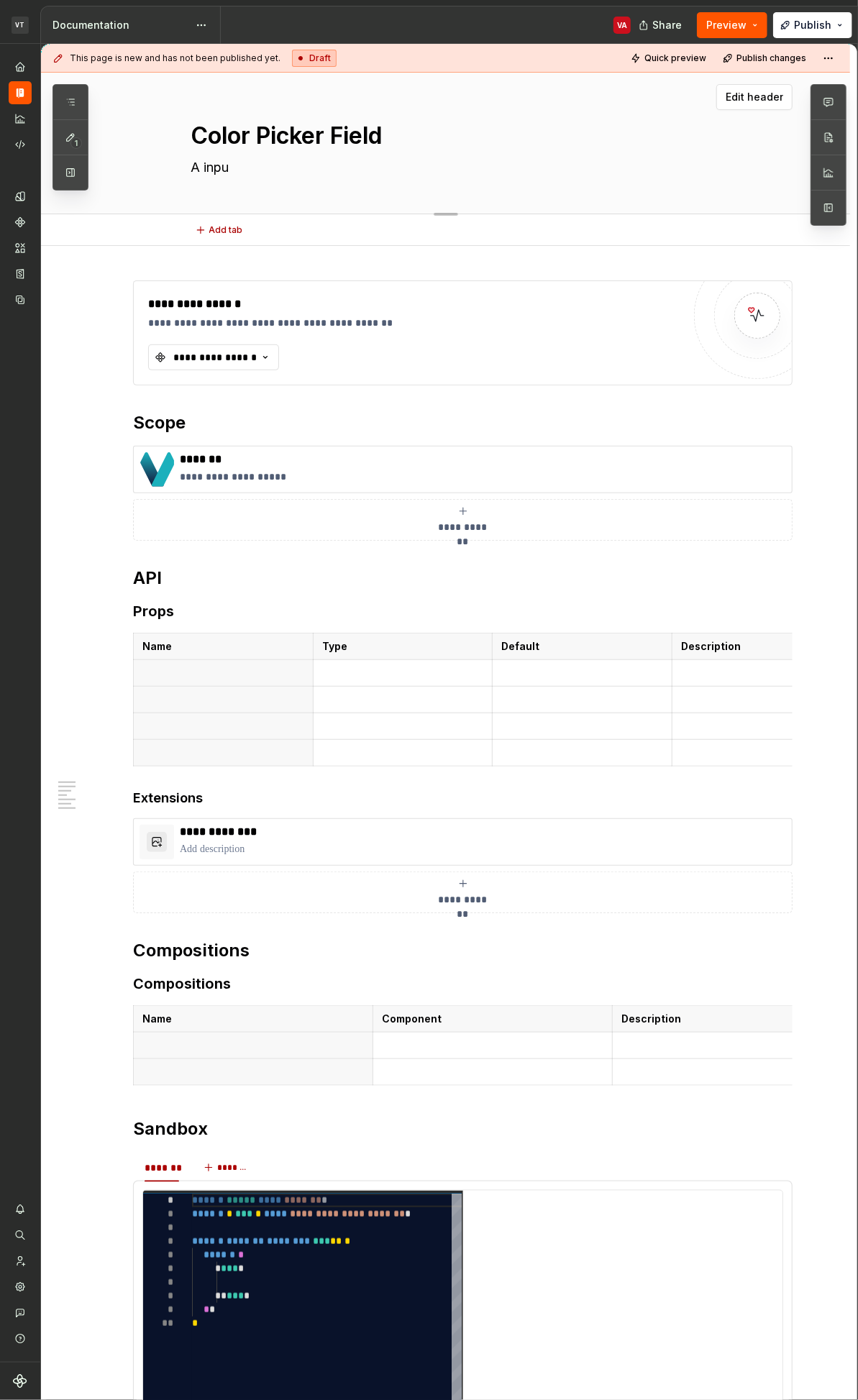
type textarea "A input"
type textarea "*"
type textarea "A input"
type textarea "*"
type textarea "A input f"
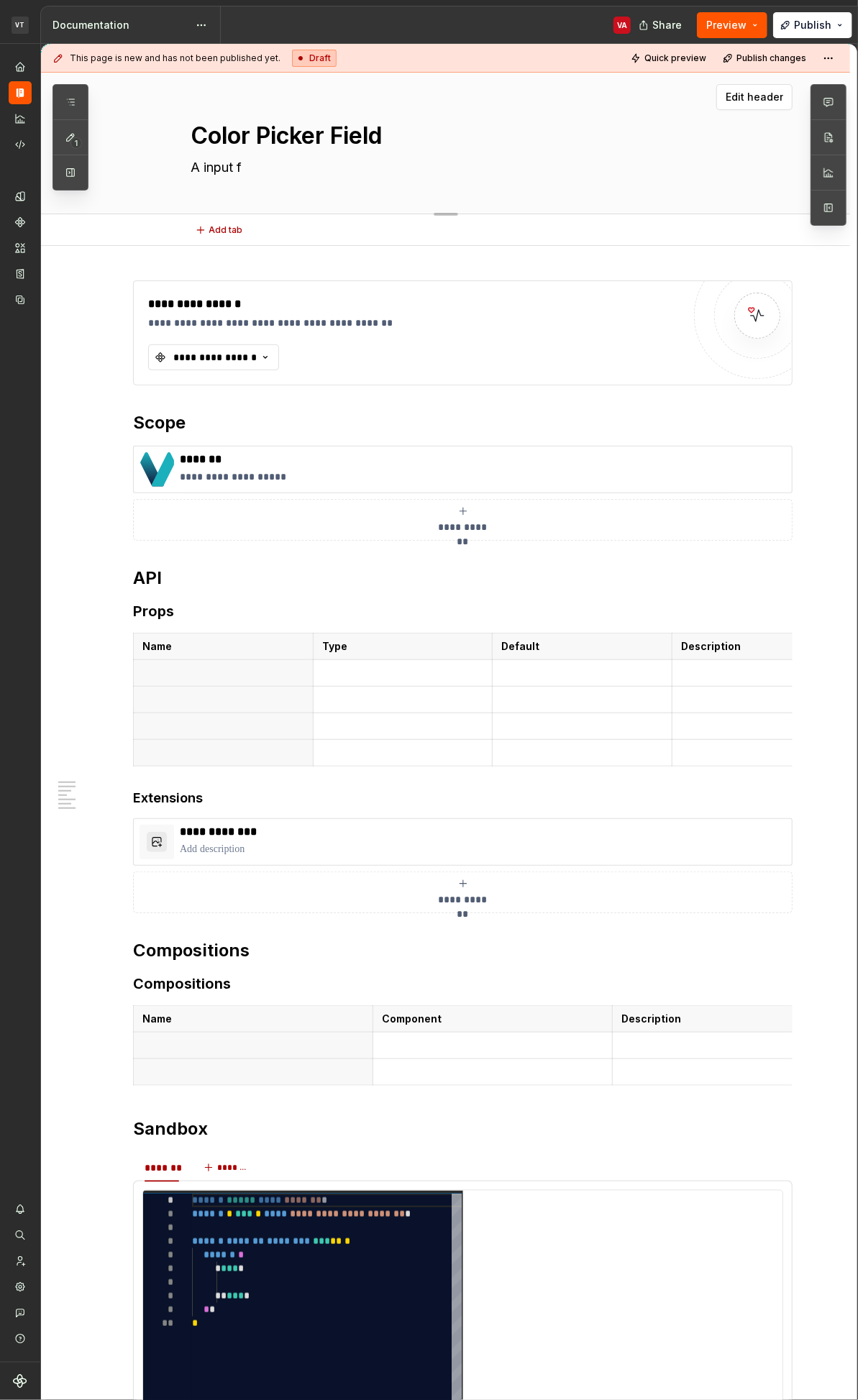
type textarea "*"
type textarea "A input fi"
type textarea "*"
type textarea "A input fie"
type textarea "*"
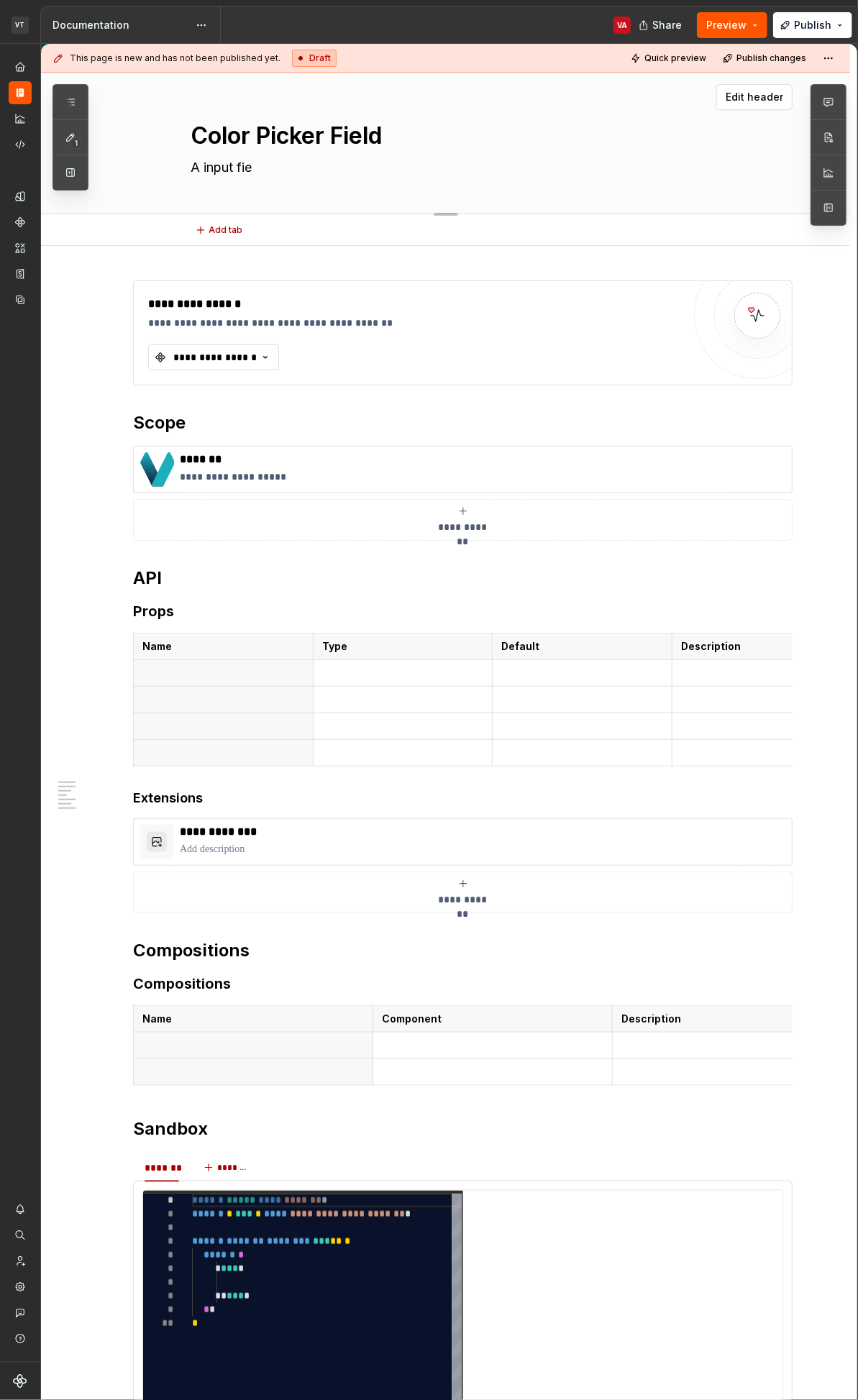
type textarea "A input fiel"
type textarea "*"
type textarea "A input field"
type textarea "*"
type textarea "A input field"
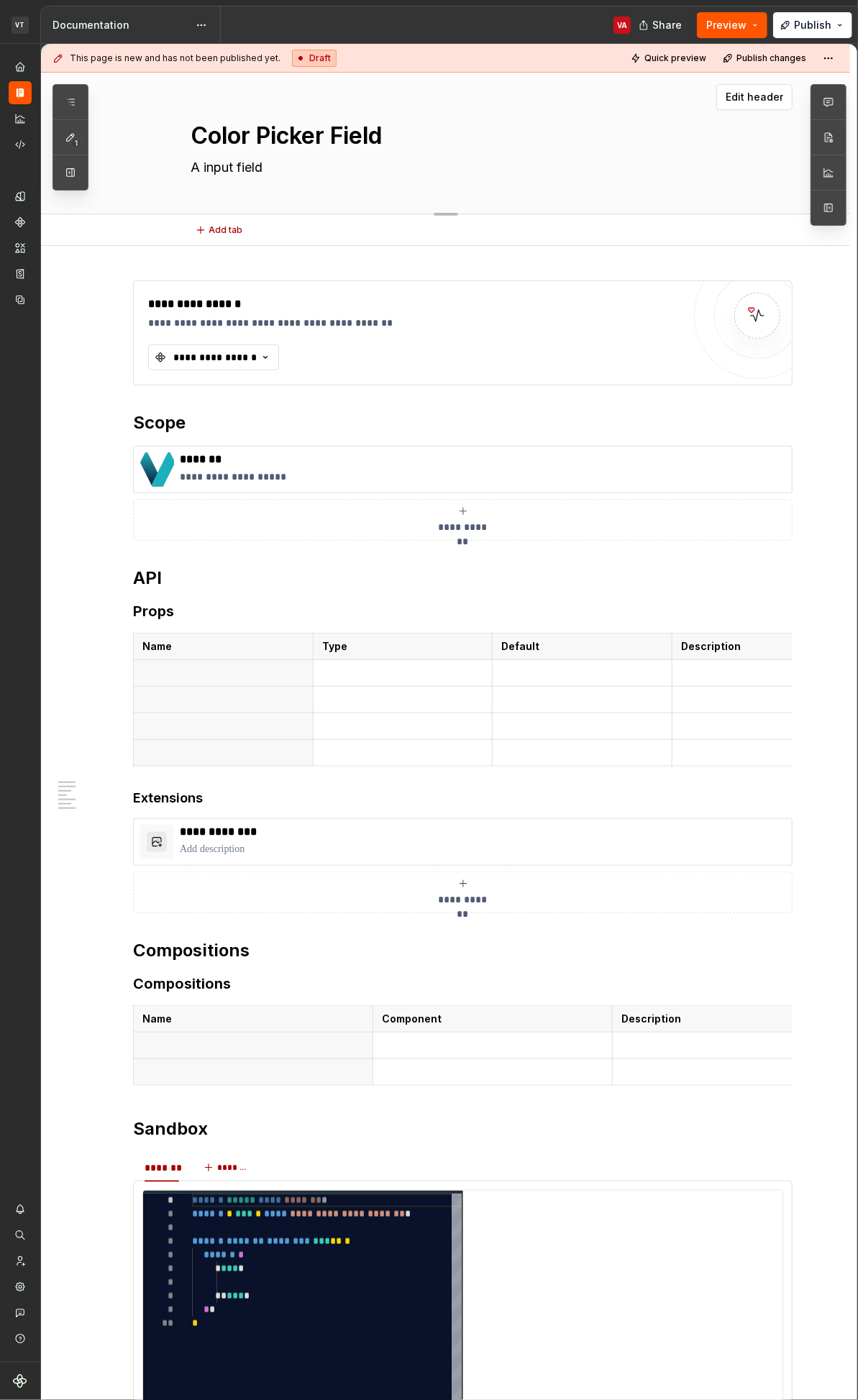
type textarea "*"
type textarea "A input"
type textarea "*"
type textarea "A"
type textarea "*"
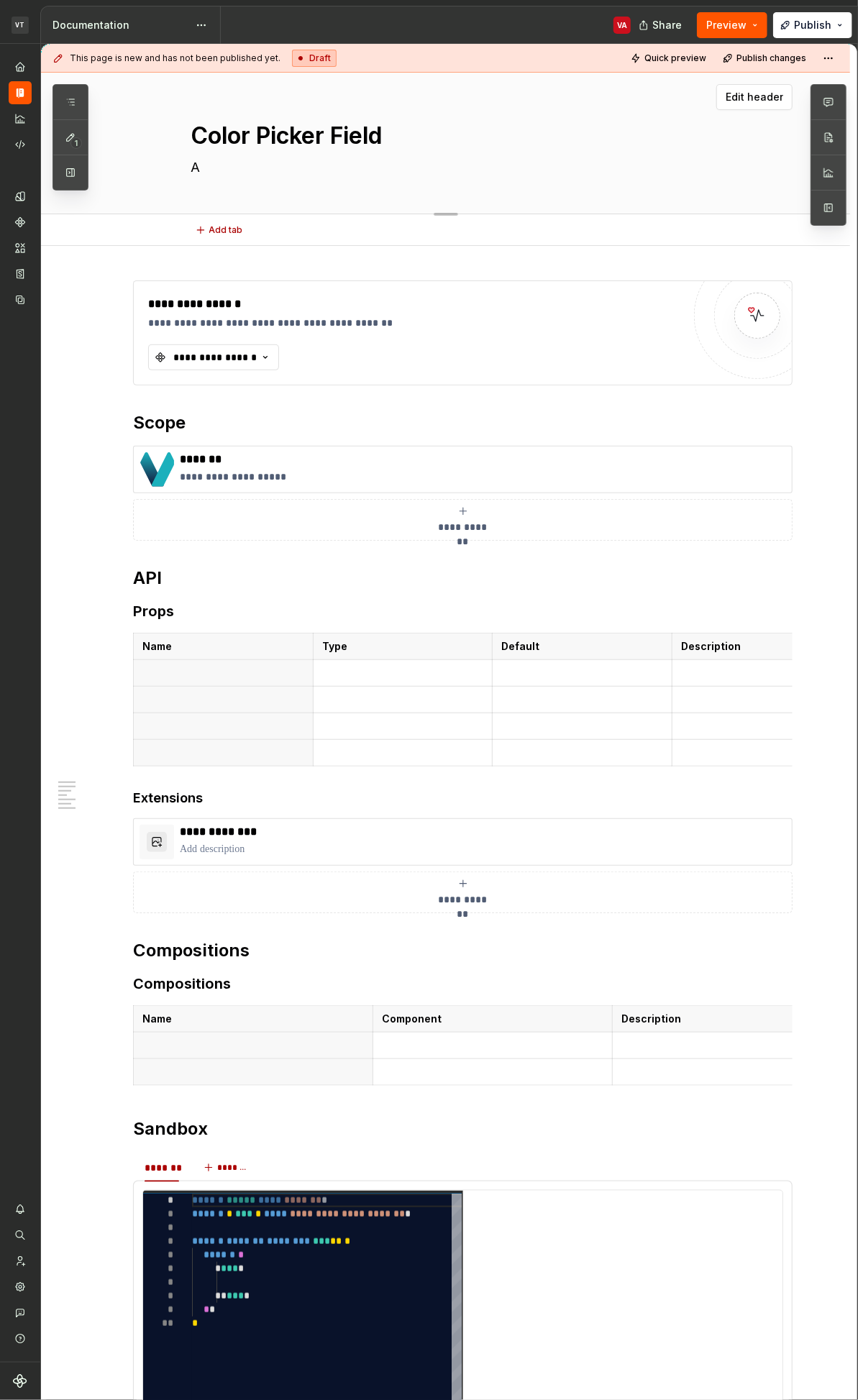
type textarea "A f"
type textarea "*"
type textarea "A fi"
type textarea "*"
type textarea "A fie"
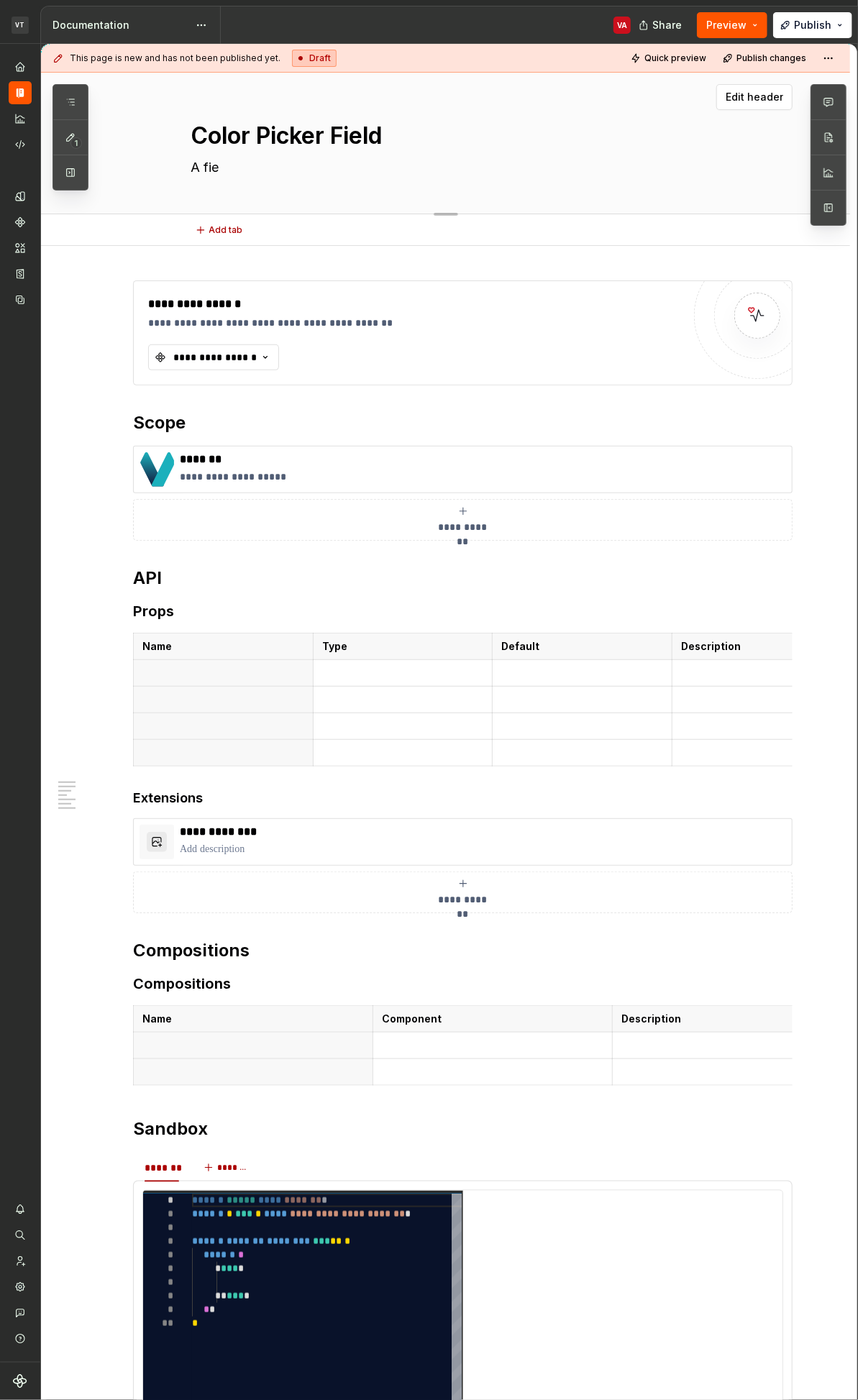
type textarea "*"
type textarea "A fiel"
type textarea "*"
type textarea "A field"
type textarea "*"
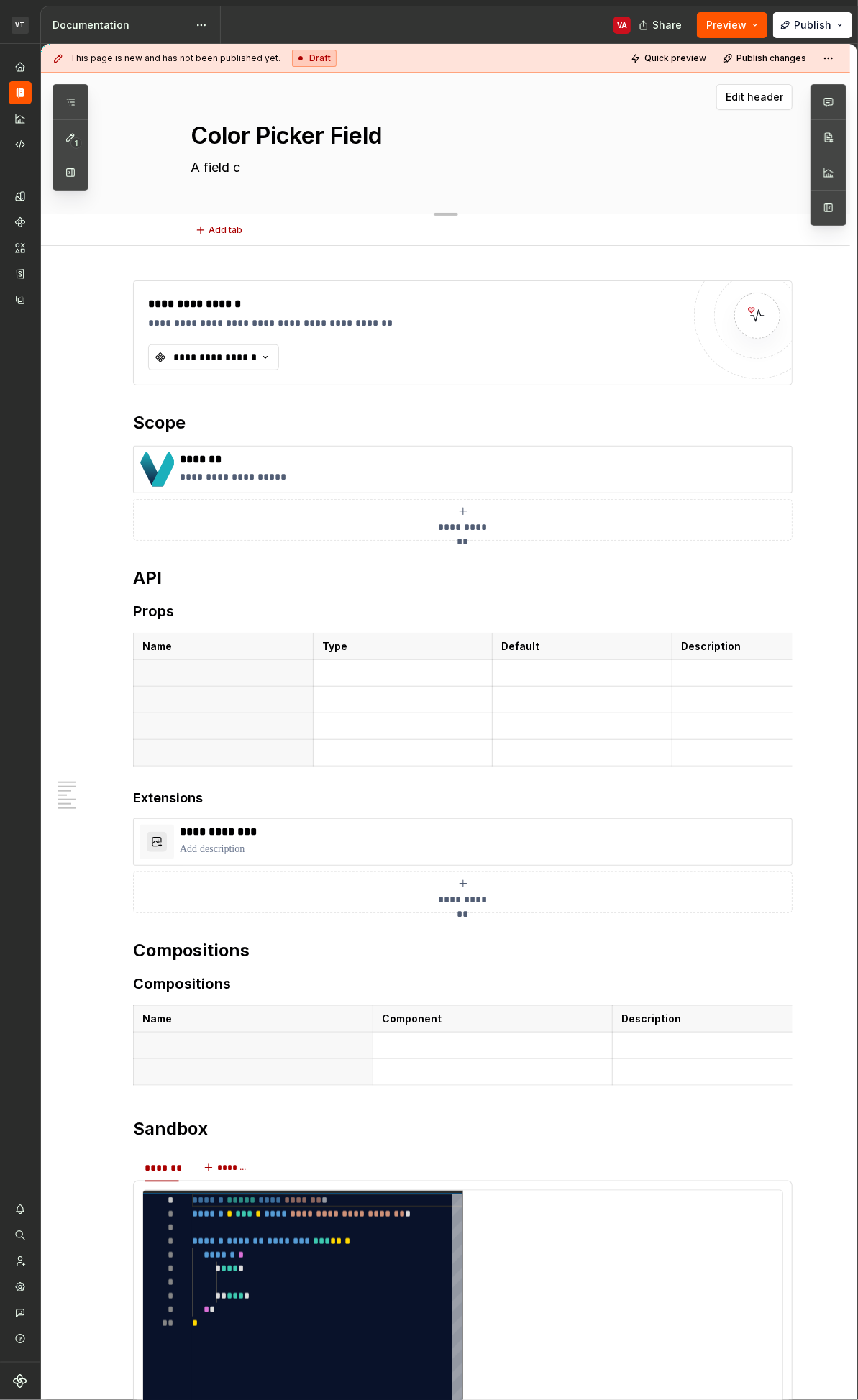
type textarea "A field co"
type textarea "*"
type textarea "A field com"
type textarea "*"
type textarea "A field compo"
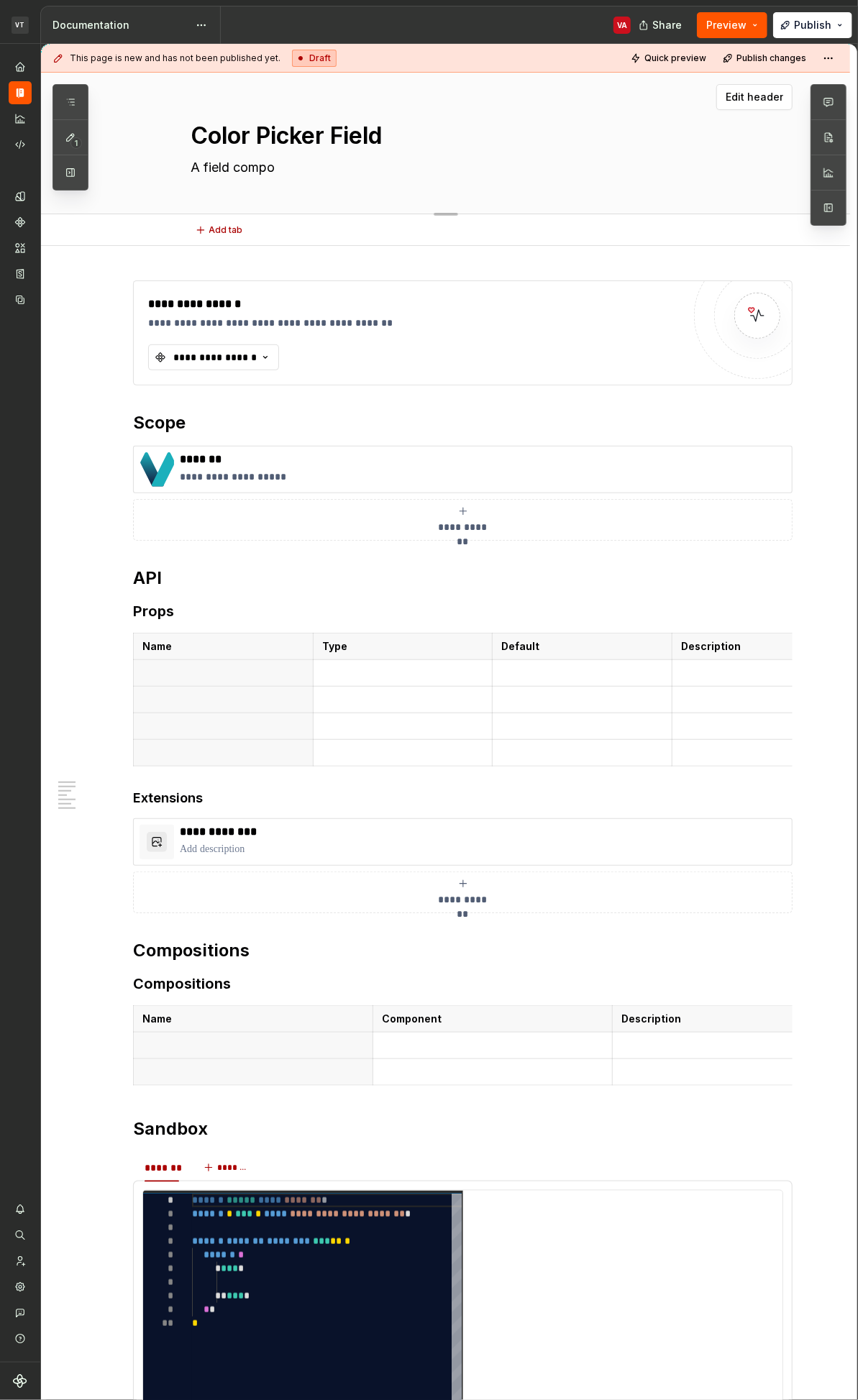
type textarea "*"
type textarea "A field compon"
type textarea "*"
type textarea "A field compone"
type textarea "*"
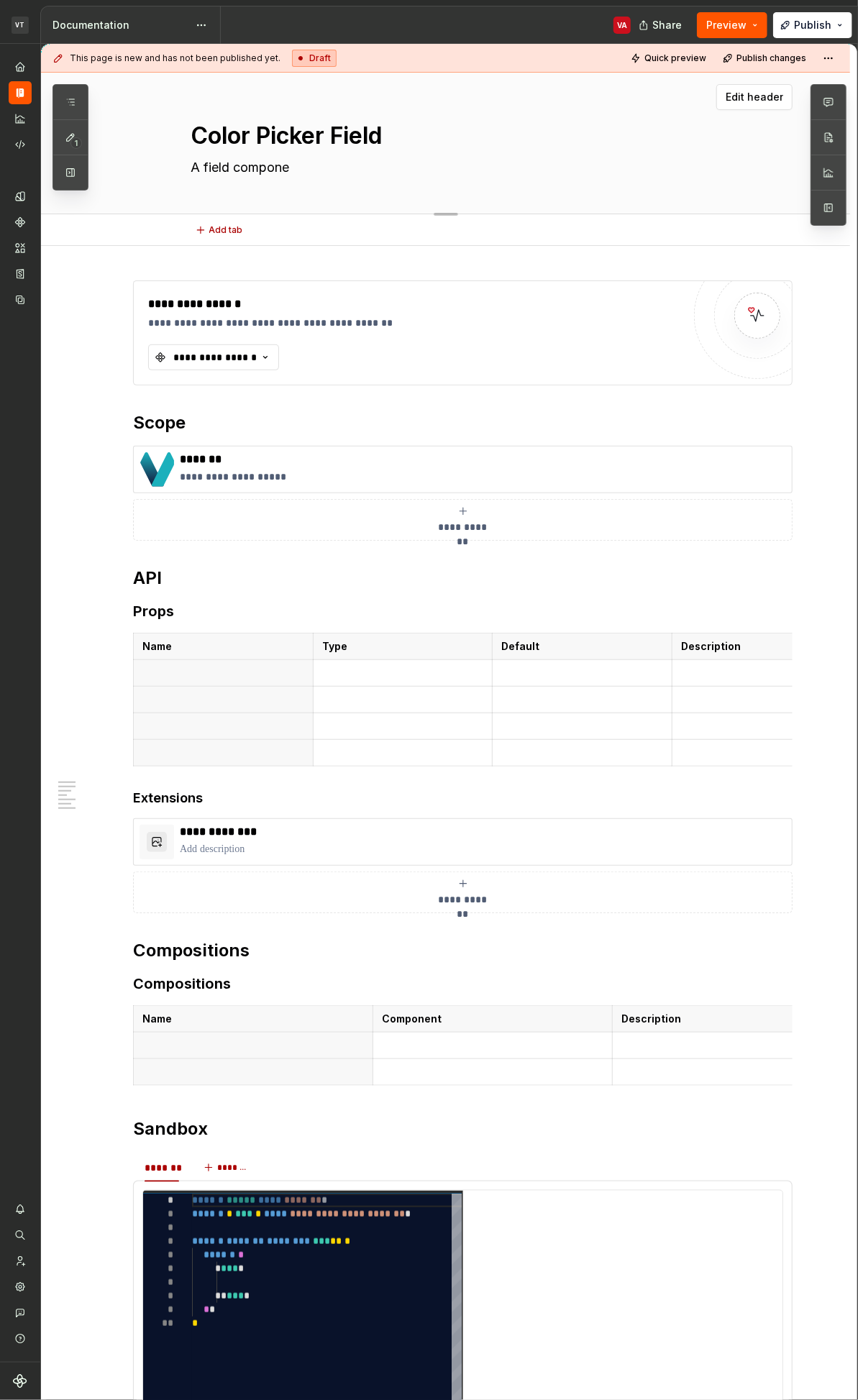
type textarea "A field componen"
type textarea "*"
type textarea "A field component"
type textarea "*"
type textarea "A field component t"
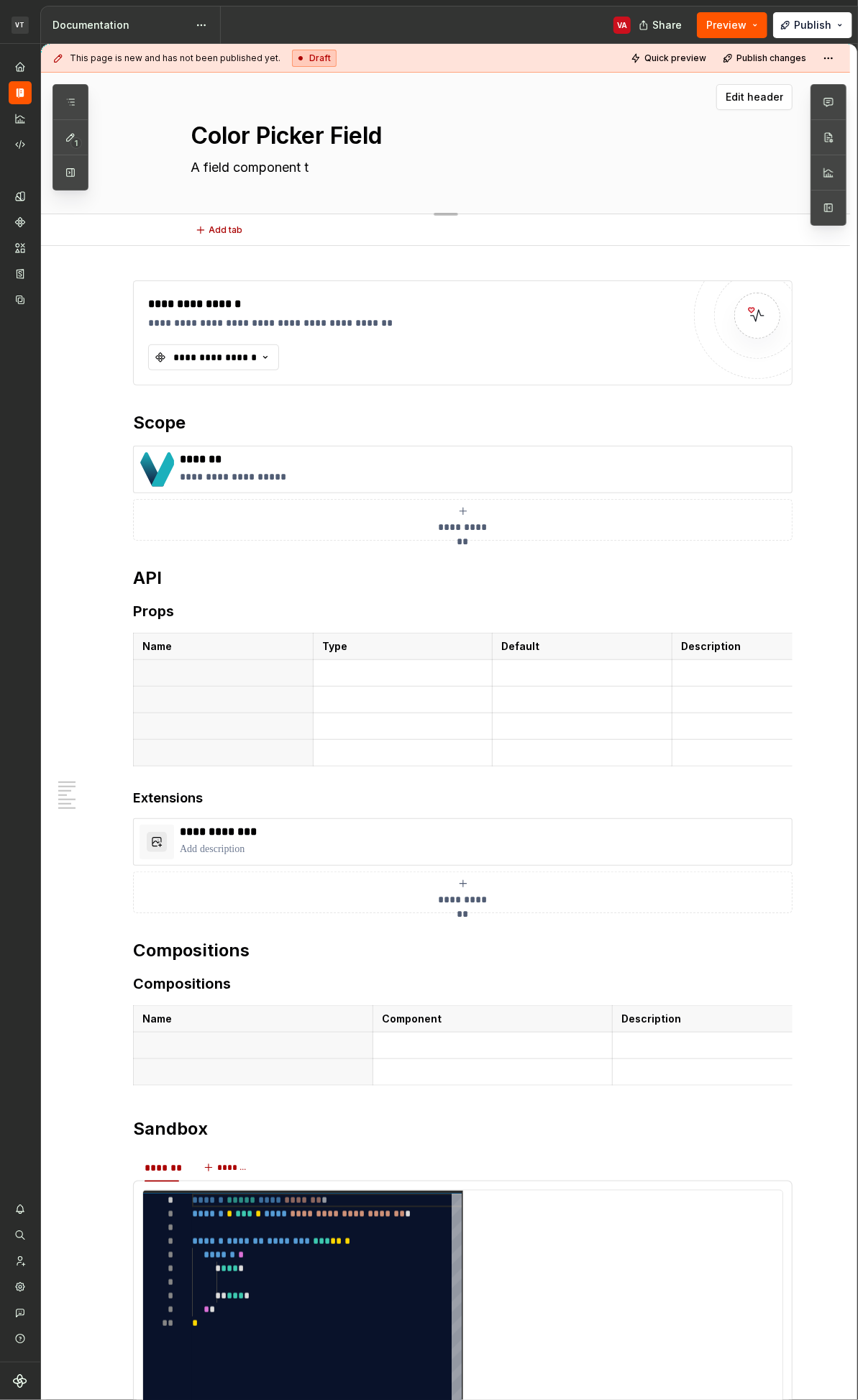
type textarea "*"
type textarea "A field component th"
type textarea "*"
type textarea "A field component tha"
type textarea "*"
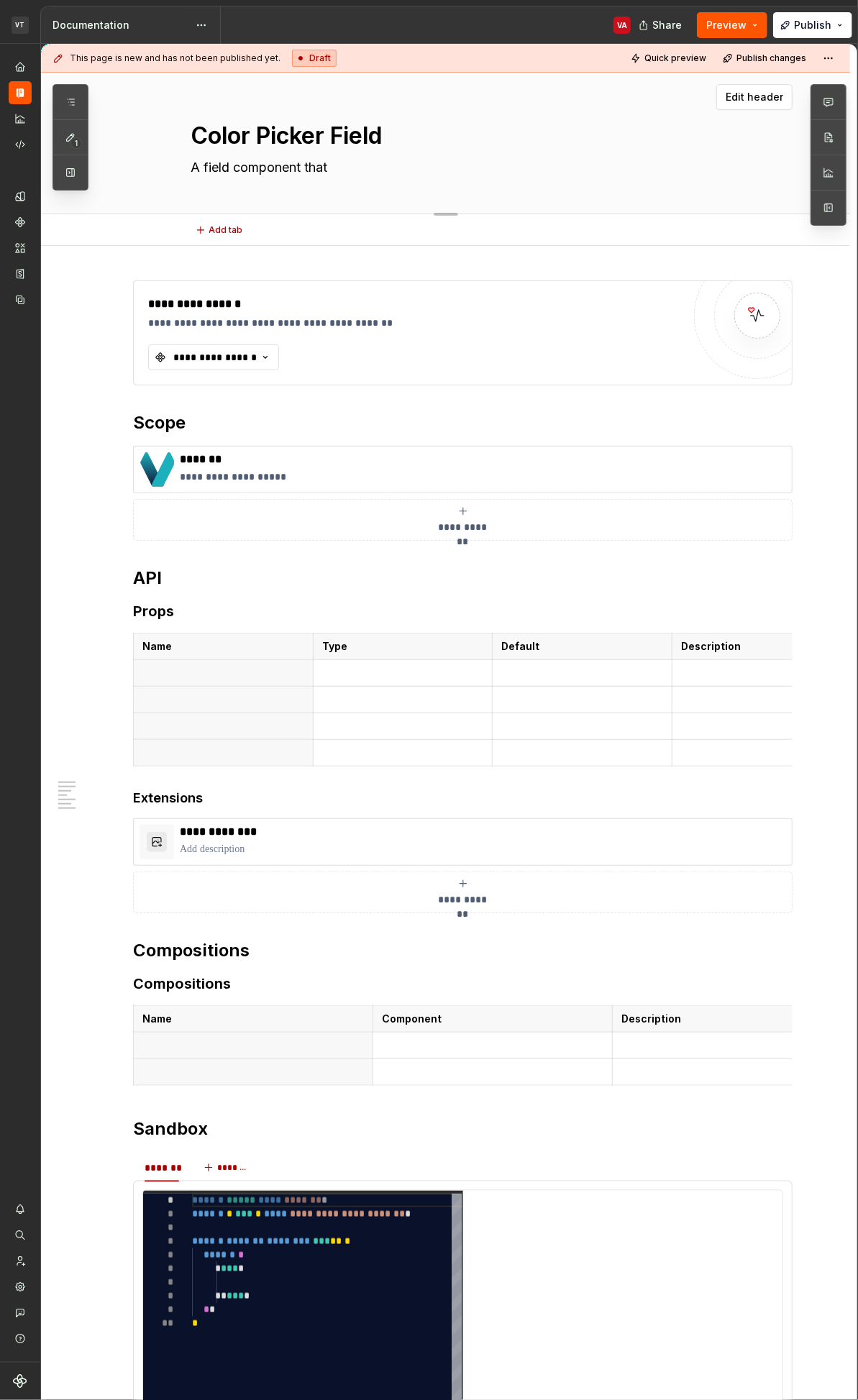
type textarea "A field component that"
type textarea "*"
type textarea "A field component that a"
type textarea "*"
type textarea "A field component that al"
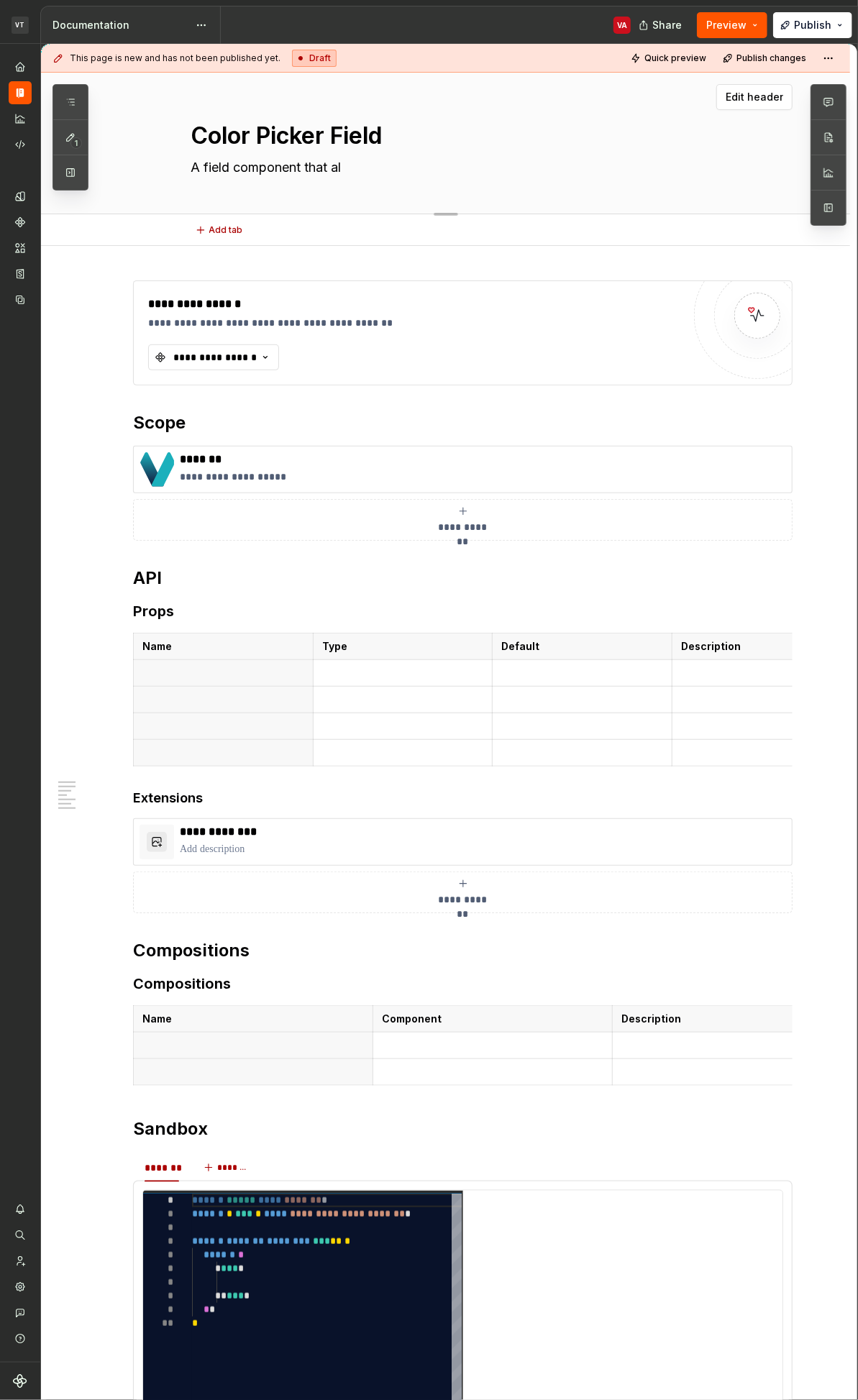
type textarea "*"
type textarea "A field component that all"
type textarea "*"
type textarea "A field component that allso"
type textarea "*"
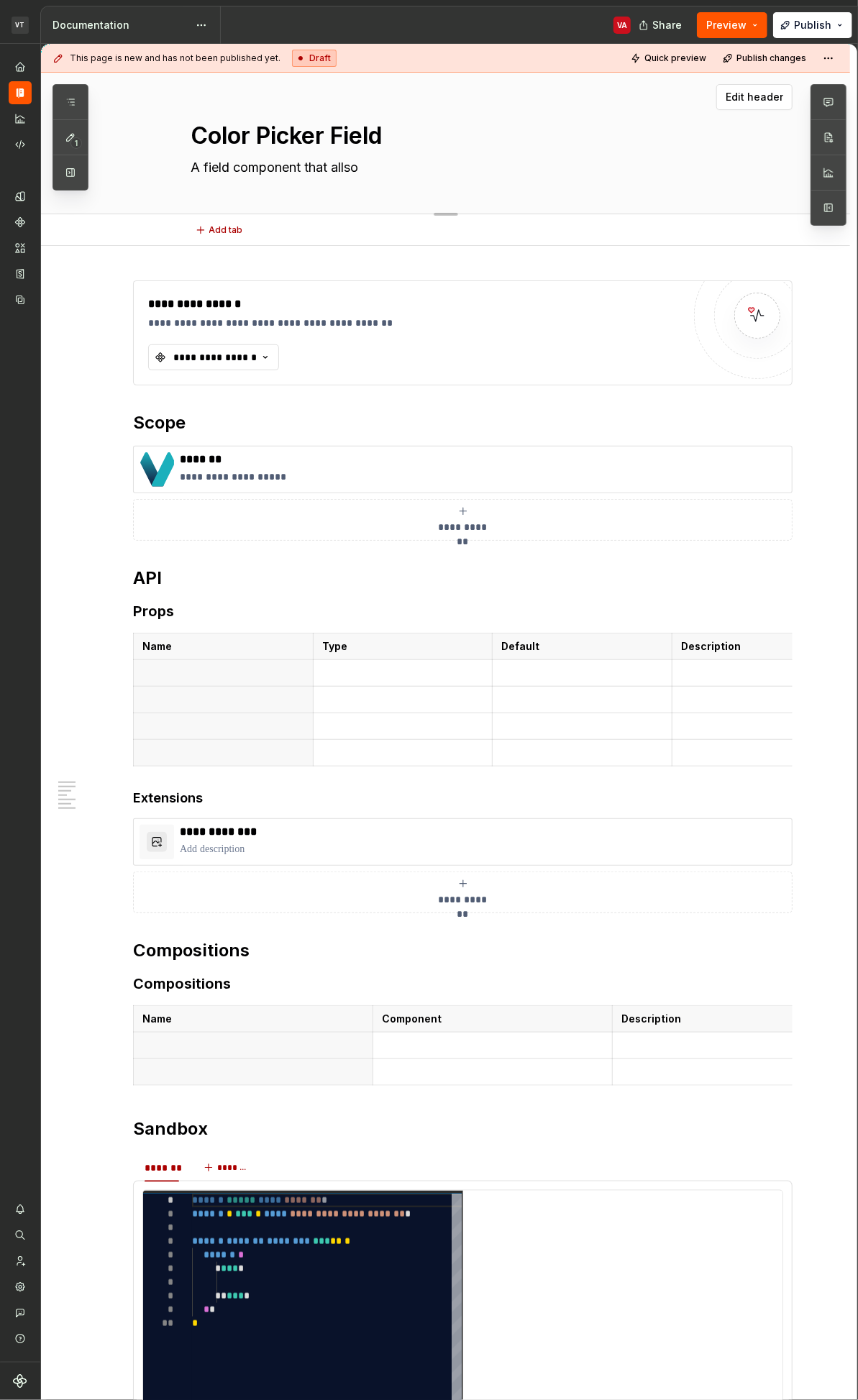
type textarea "A field component that alls"
type textarea "*"
type textarea "A field component that all"
type textarea "*"
type textarea "A field component that allw"
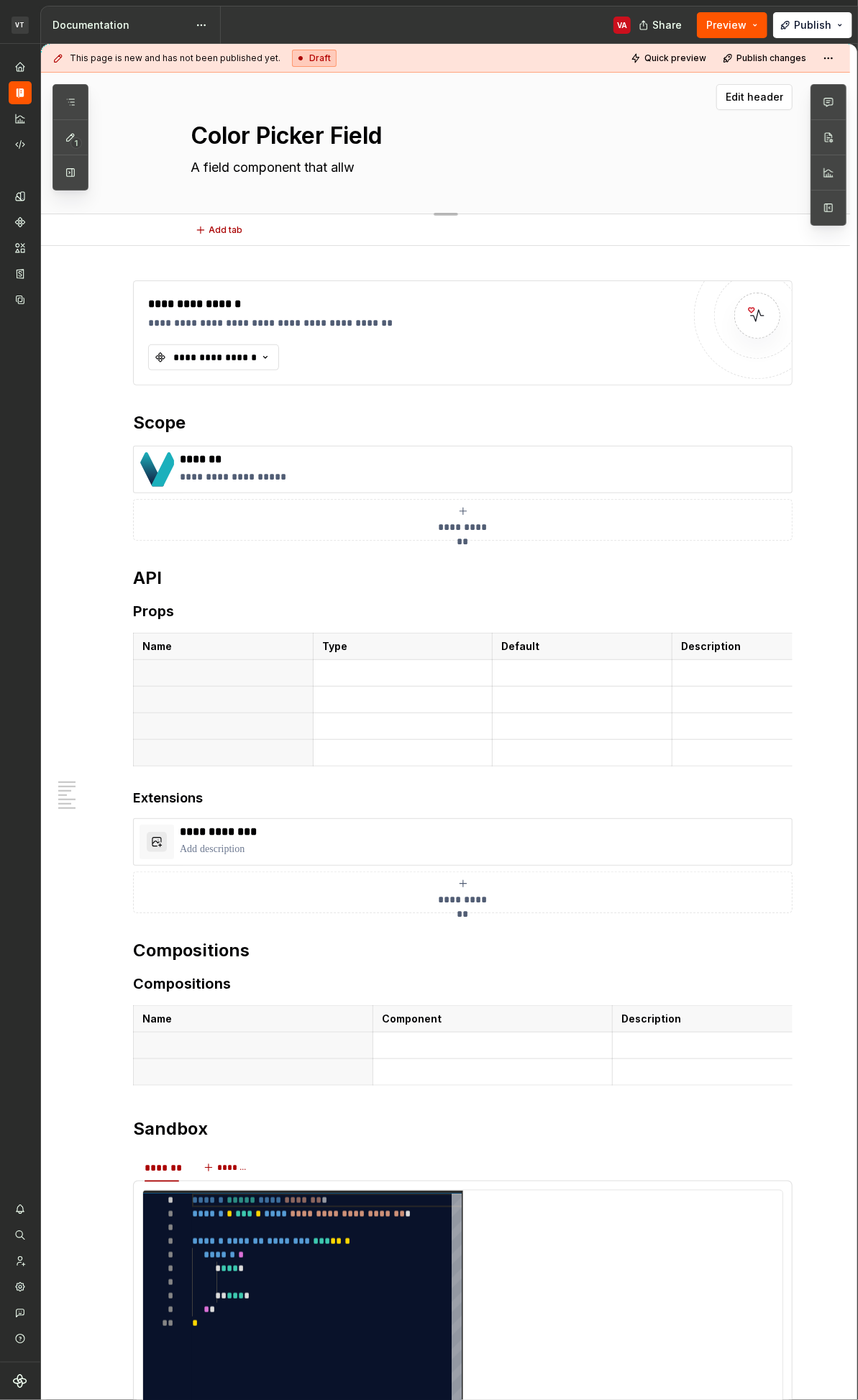
type textarea "*"
type textarea "A field component that allwo"
type textarea "*"
type textarea "A field component that allw"
type textarea "*"
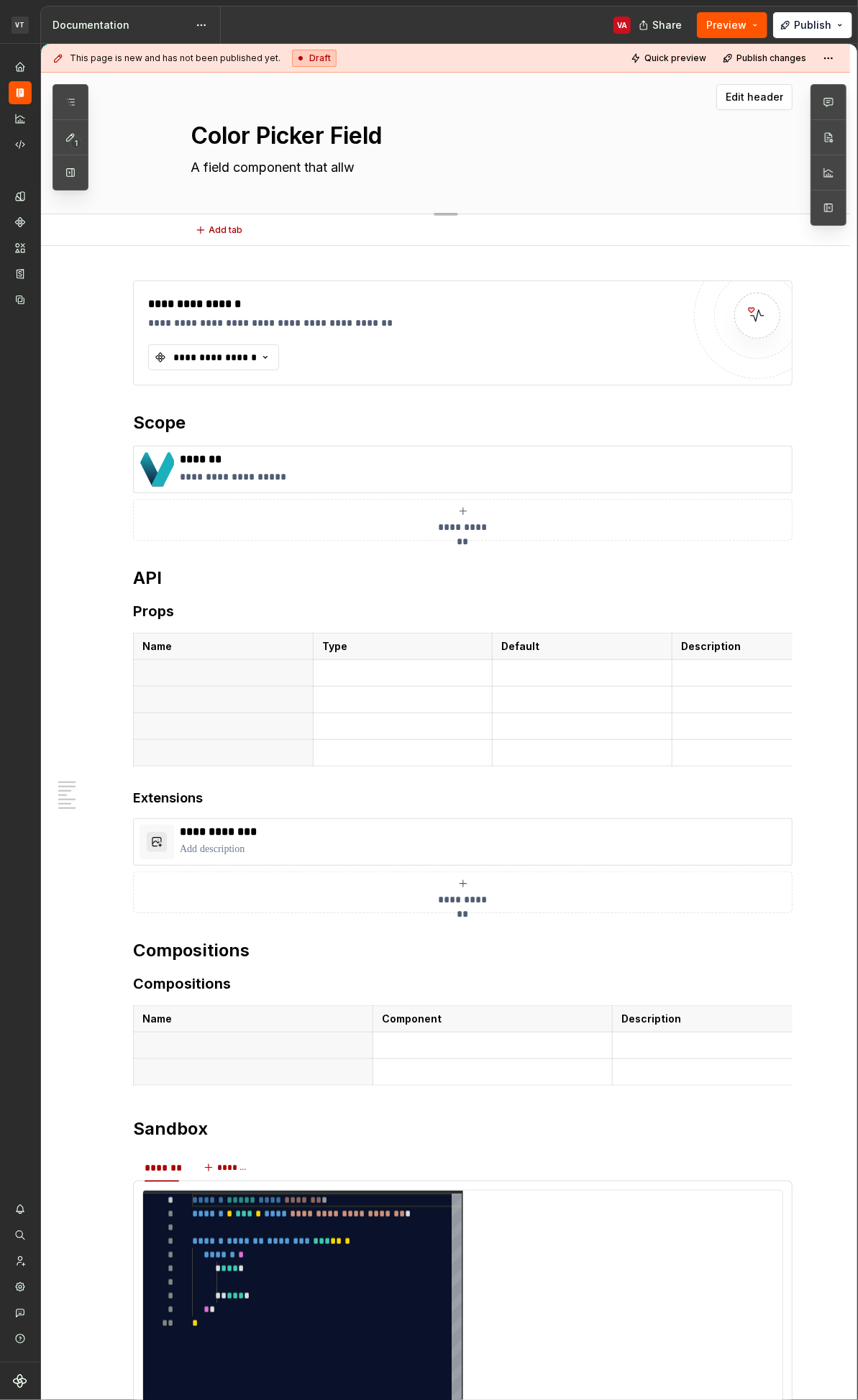
type textarea "A field component that all"
type textarea "*"
type textarea "A field component that allow"
type textarea "*"
type textarea "A field component that allows"
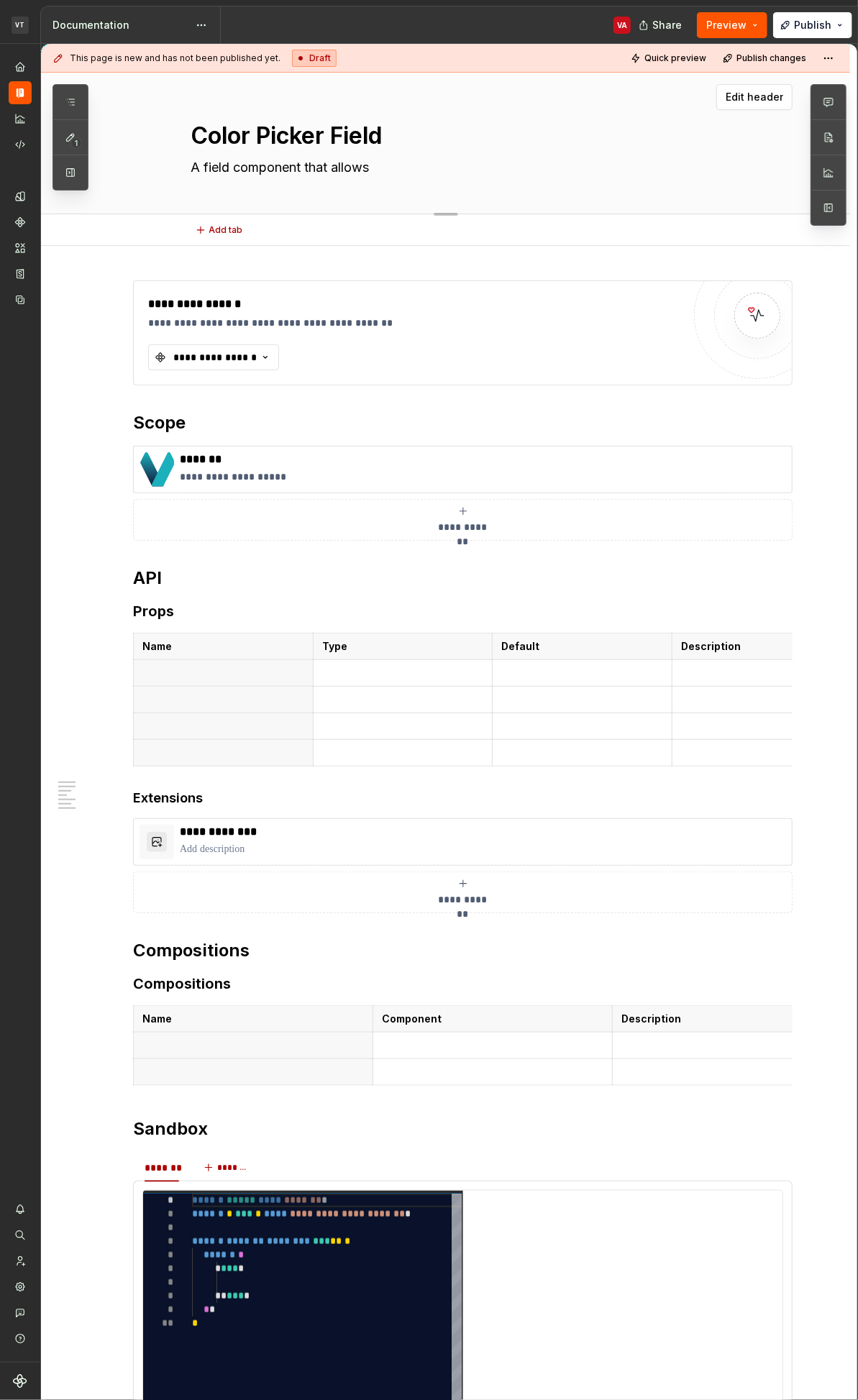
type textarea "*"
type textarea "A field component that allows th"
type textarea "*"
type textarea "A field component that allows the"
type textarea "*"
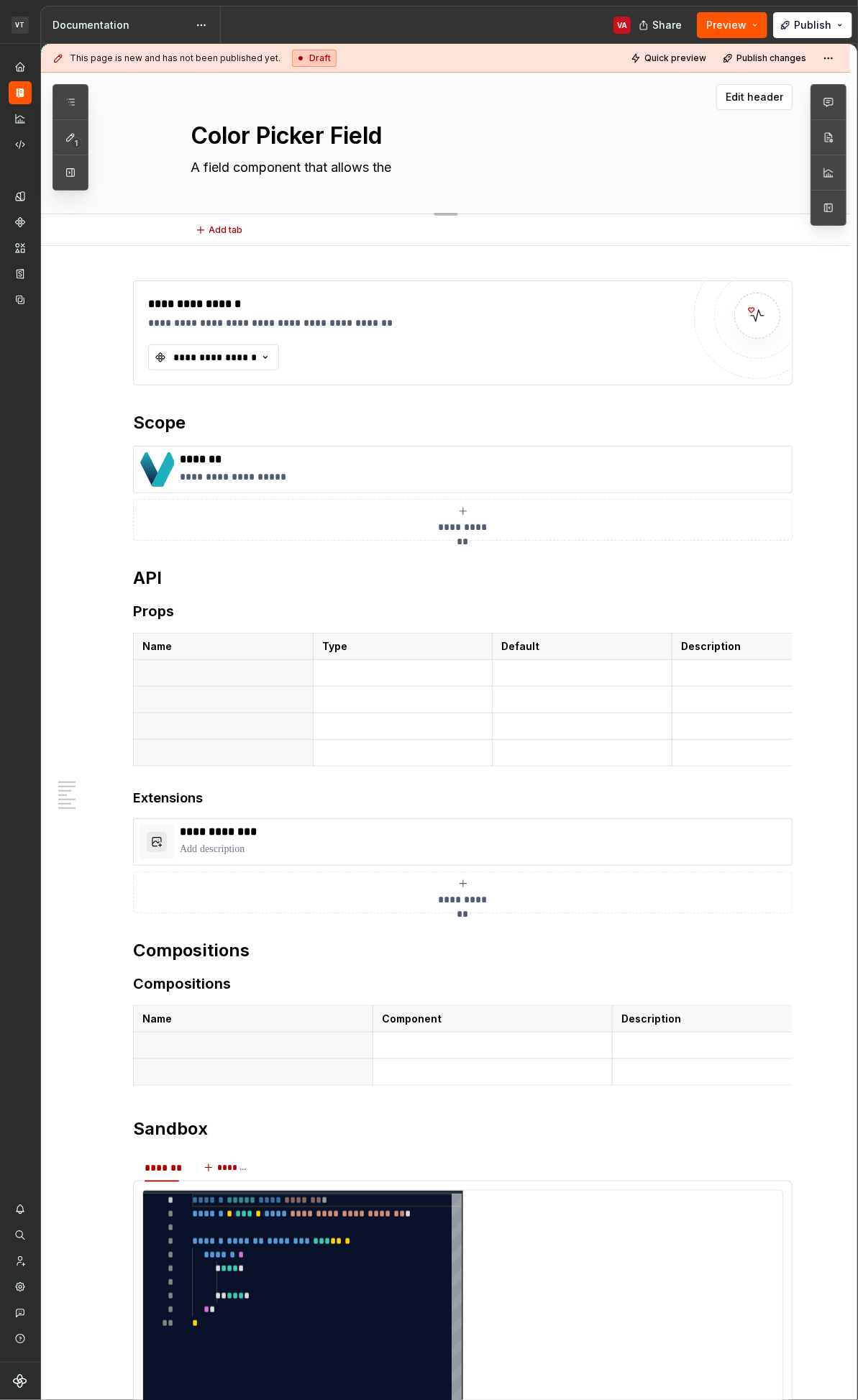
type textarea "A field component that allows the"
type textarea "*"
type textarea "A field component that allows the u"
type textarea "*"
type textarea "A field component that allows the us"
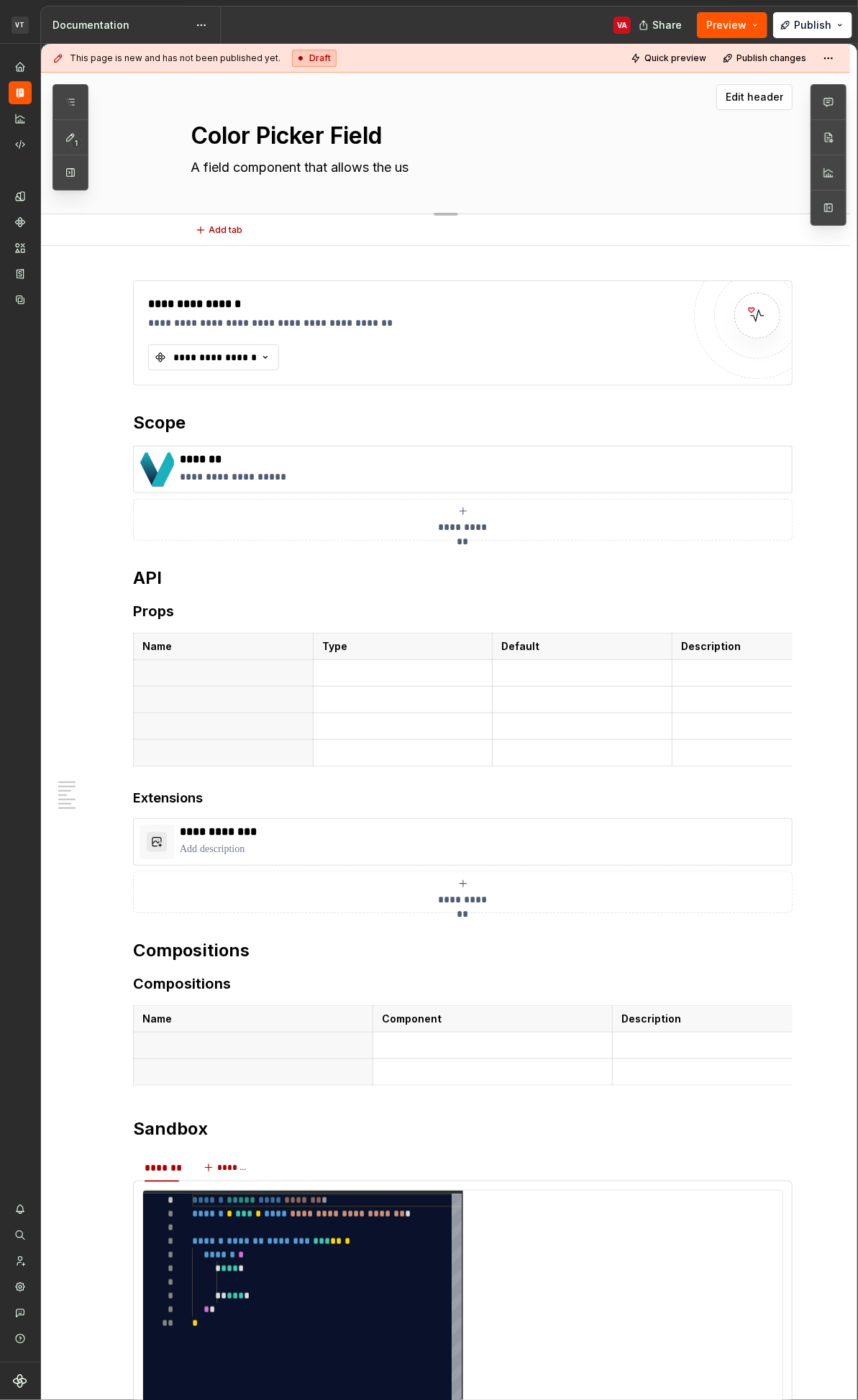
type textarea "*"
type textarea "A field component that allows the use"
type textarea "*"
type textarea "A field component that allows the user"
type textarea "*"
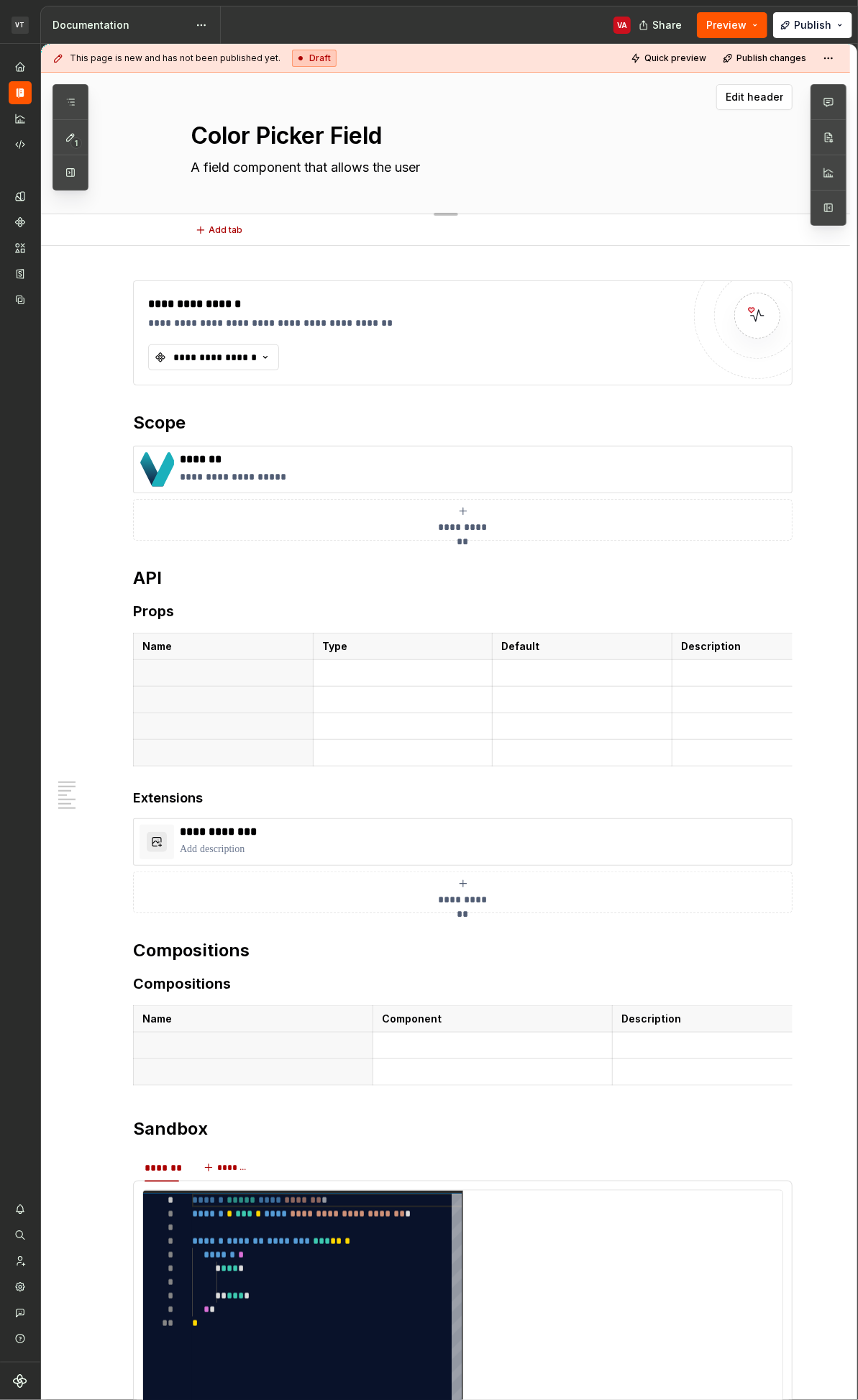
type textarea "A field component that allows the user"
type textarea "*"
type textarea "A field component that allows the user t"
type textarea "*"
type textarea "A field component that allows the user"
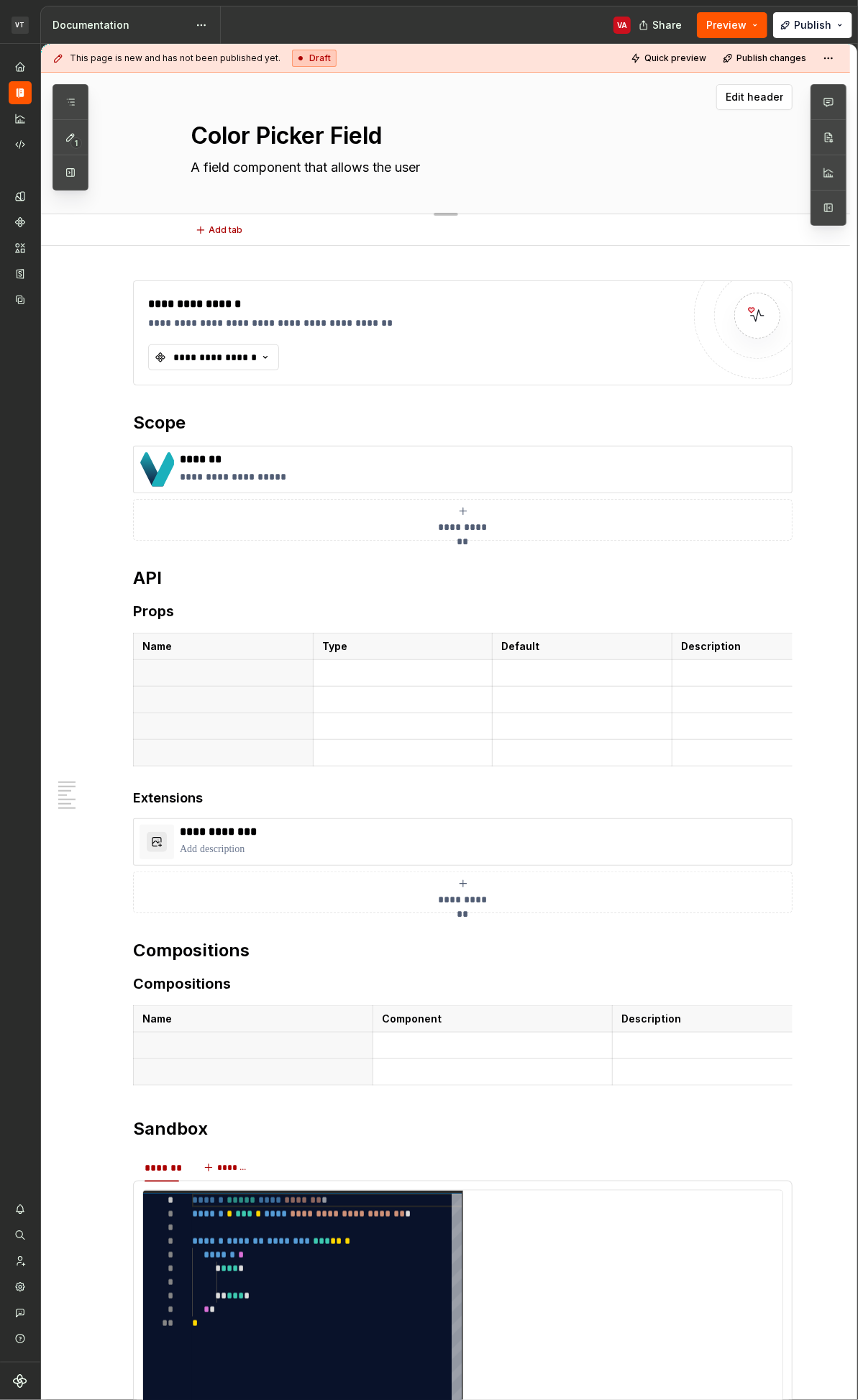
type textarea "*"
type textarea "A field component that allows the user t"
type textarea "*"
type textarea "A field component that allows the user to"
type textarea "*"
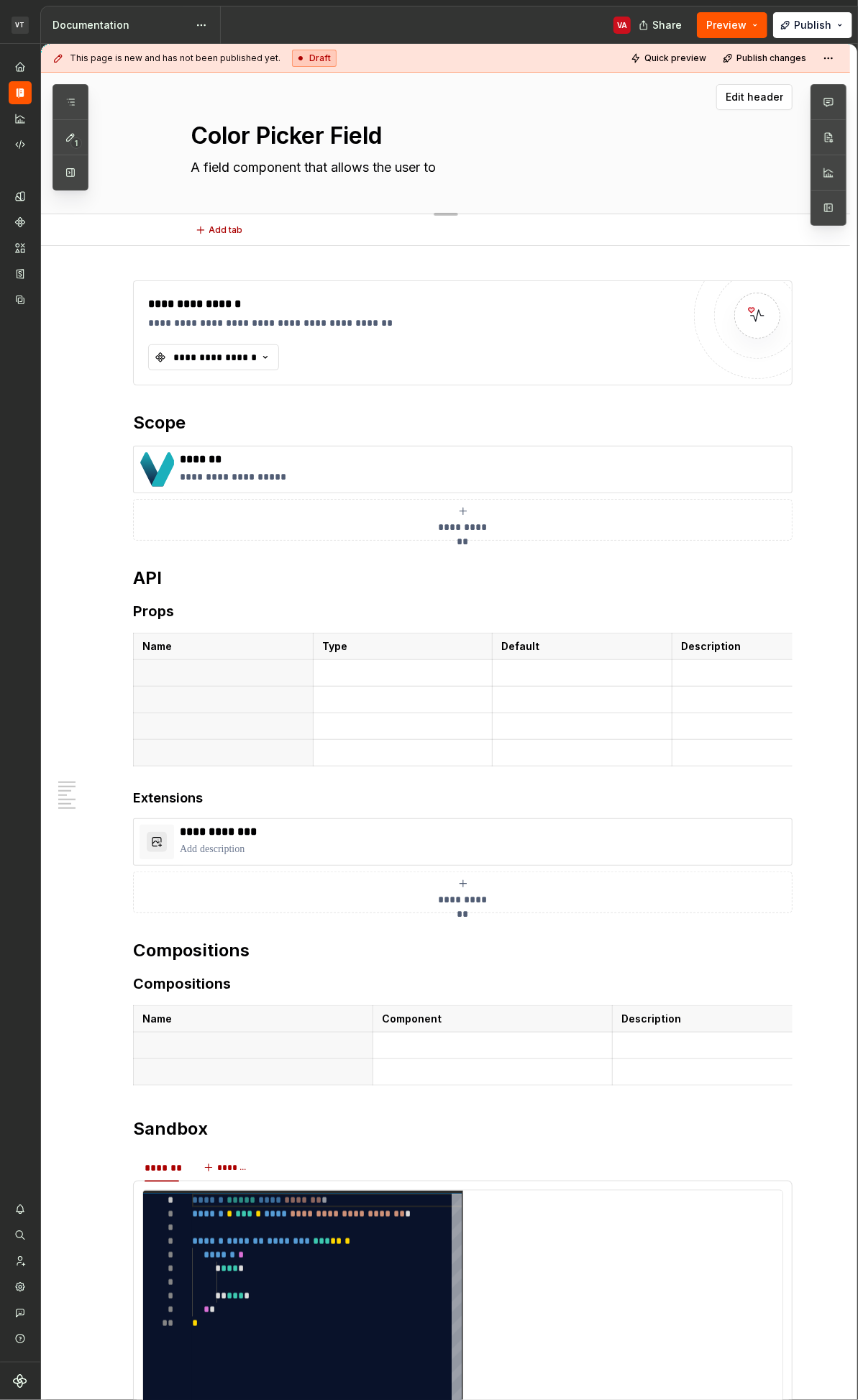
type textarea "A field component that allows the user to i"
type textarea "*"
type textarea "A field component that allows the user to in"
type textarea "*"
type textarea "A field component that allows the user to inp"
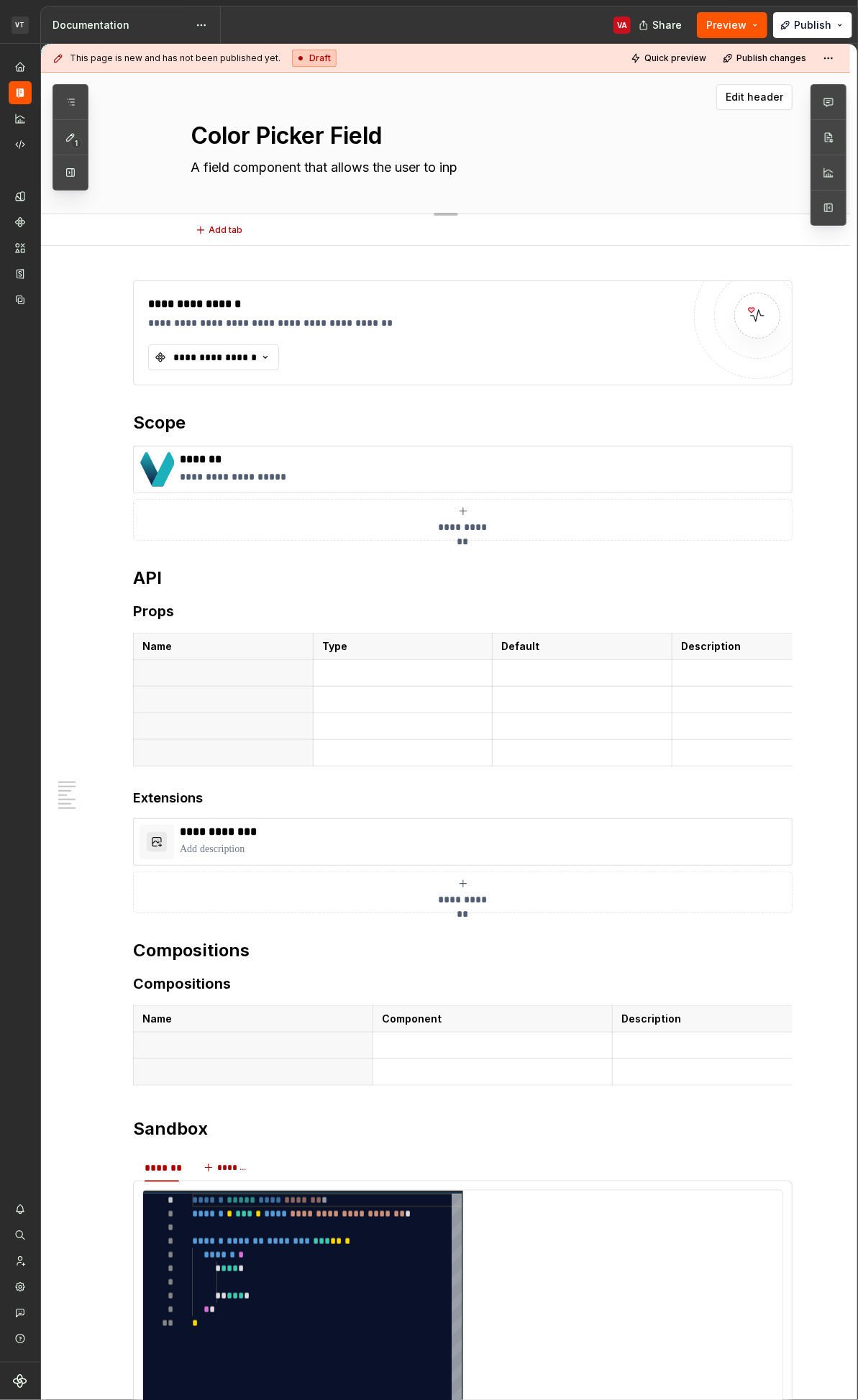
type textarea "*"
type textarea "A field component that allows the user to inpu"
type textarea "*"
type textarea "A field component that allows the user to input"
type textarea "*"
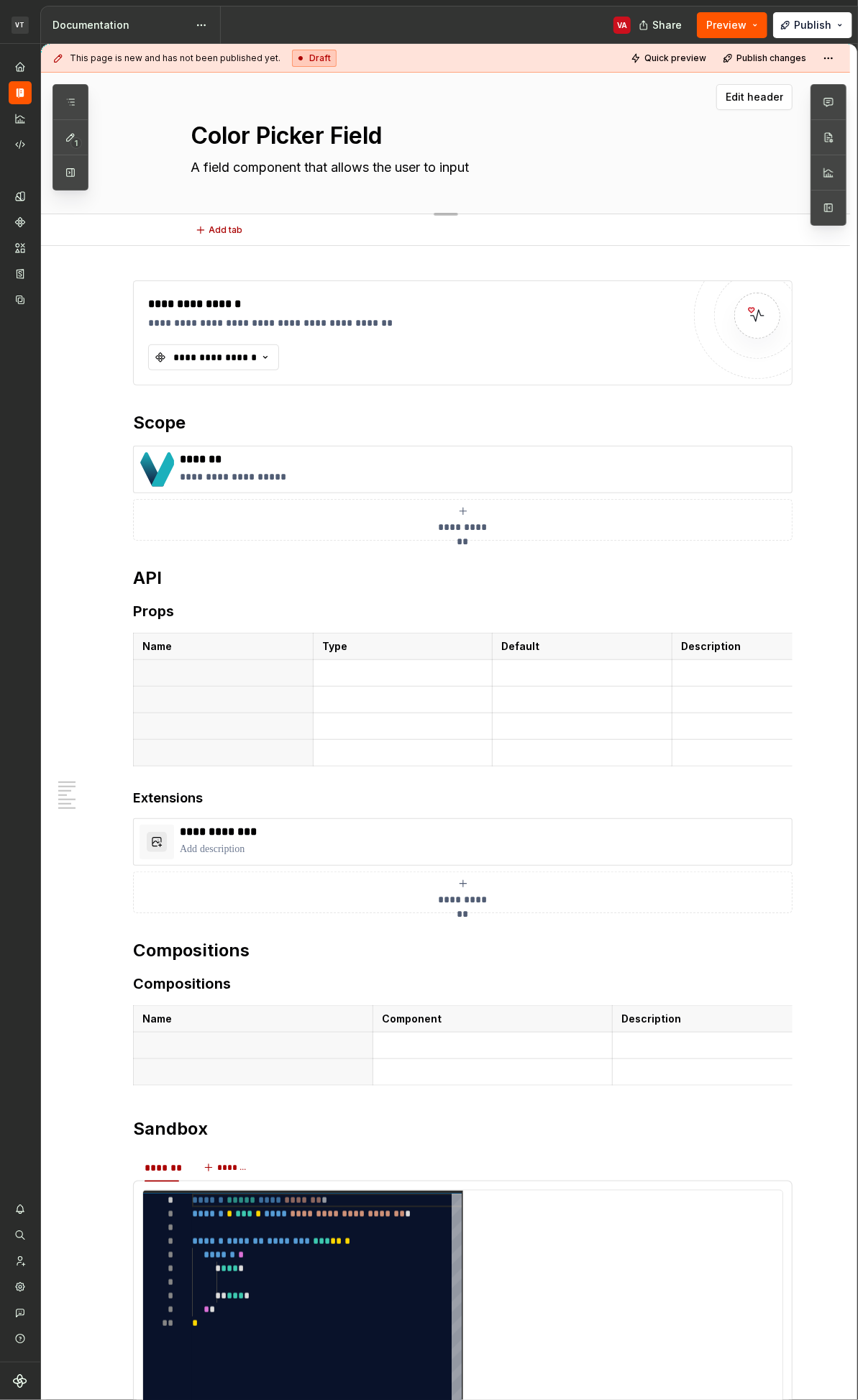
type textarea "A field component that allows the user to input"
type textarea "*"
type textarea "A field component that allows the user to input a"
type textarea "*"
type textarea "A field component that allows the user to input a"
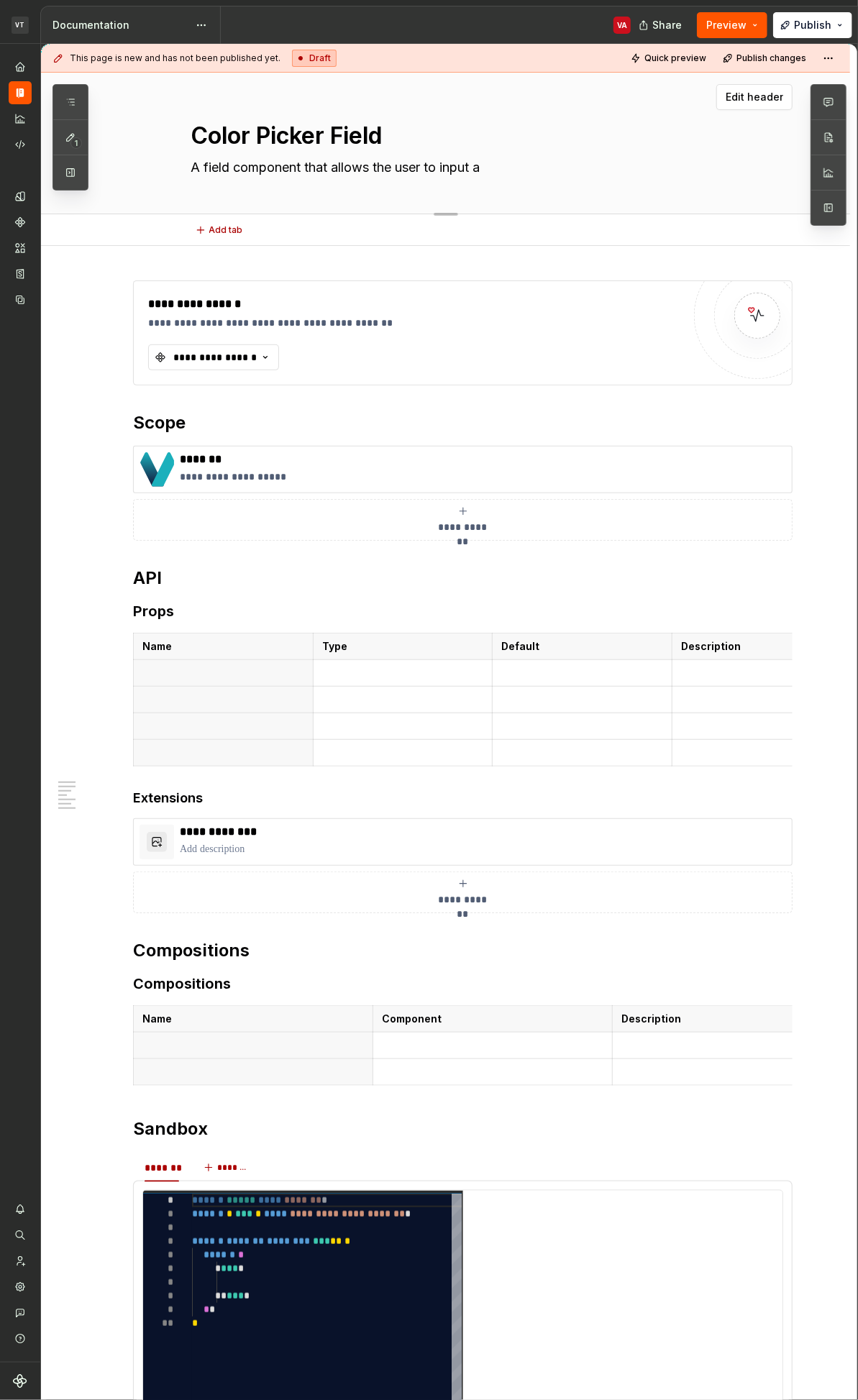
type textarea "*"
type textarea "A field component that allows the user to input a c"
type textarea "*"
type textarea "A field component that allows the user to input a co"
type textarea "*"
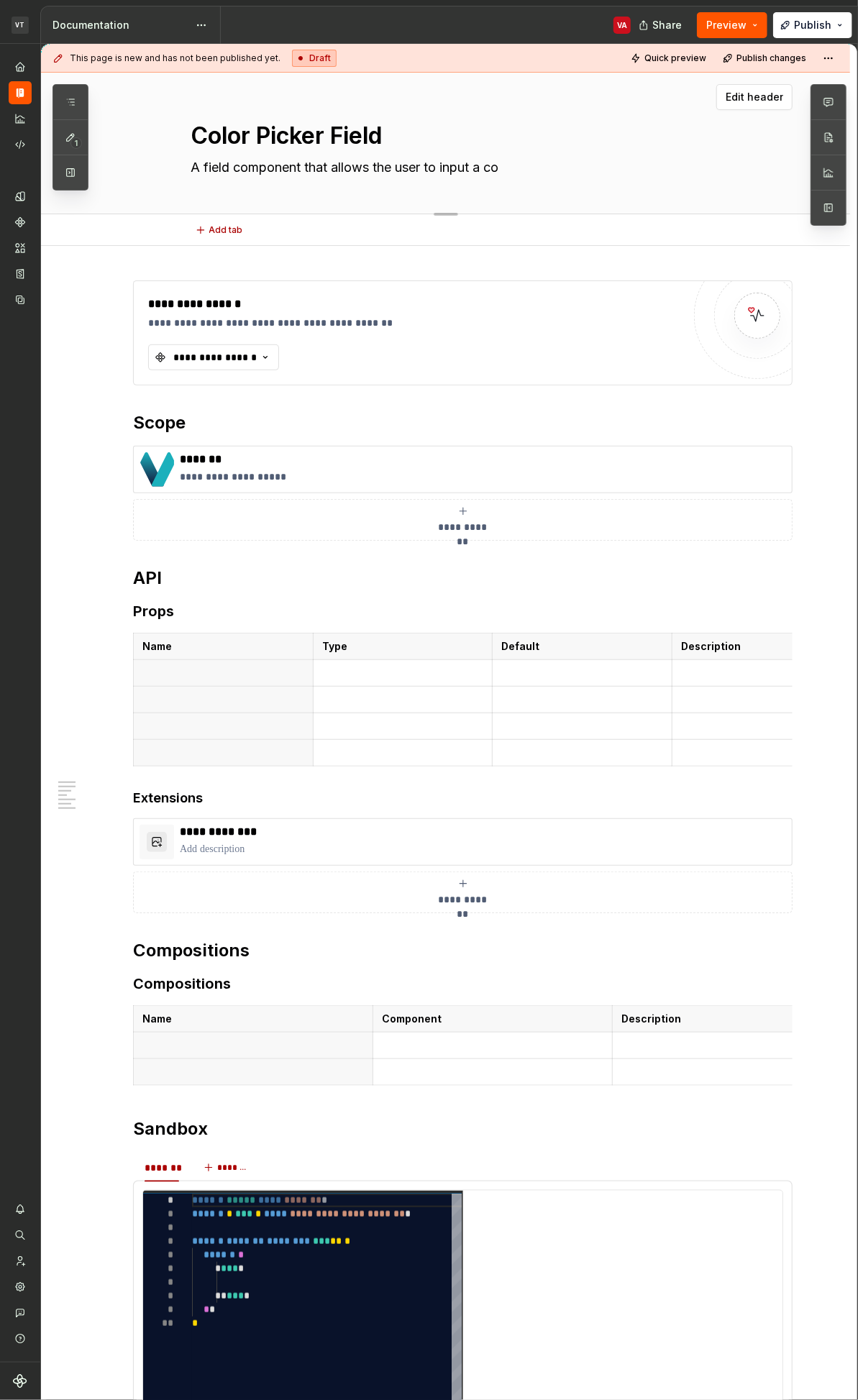
type textarea "A field component that allows the user to input a col"
type textarea "*"
type textarea "A field component that allows the user to input a colo"
type textarea "*"
type textarea "A field component that allows the user to input a color"
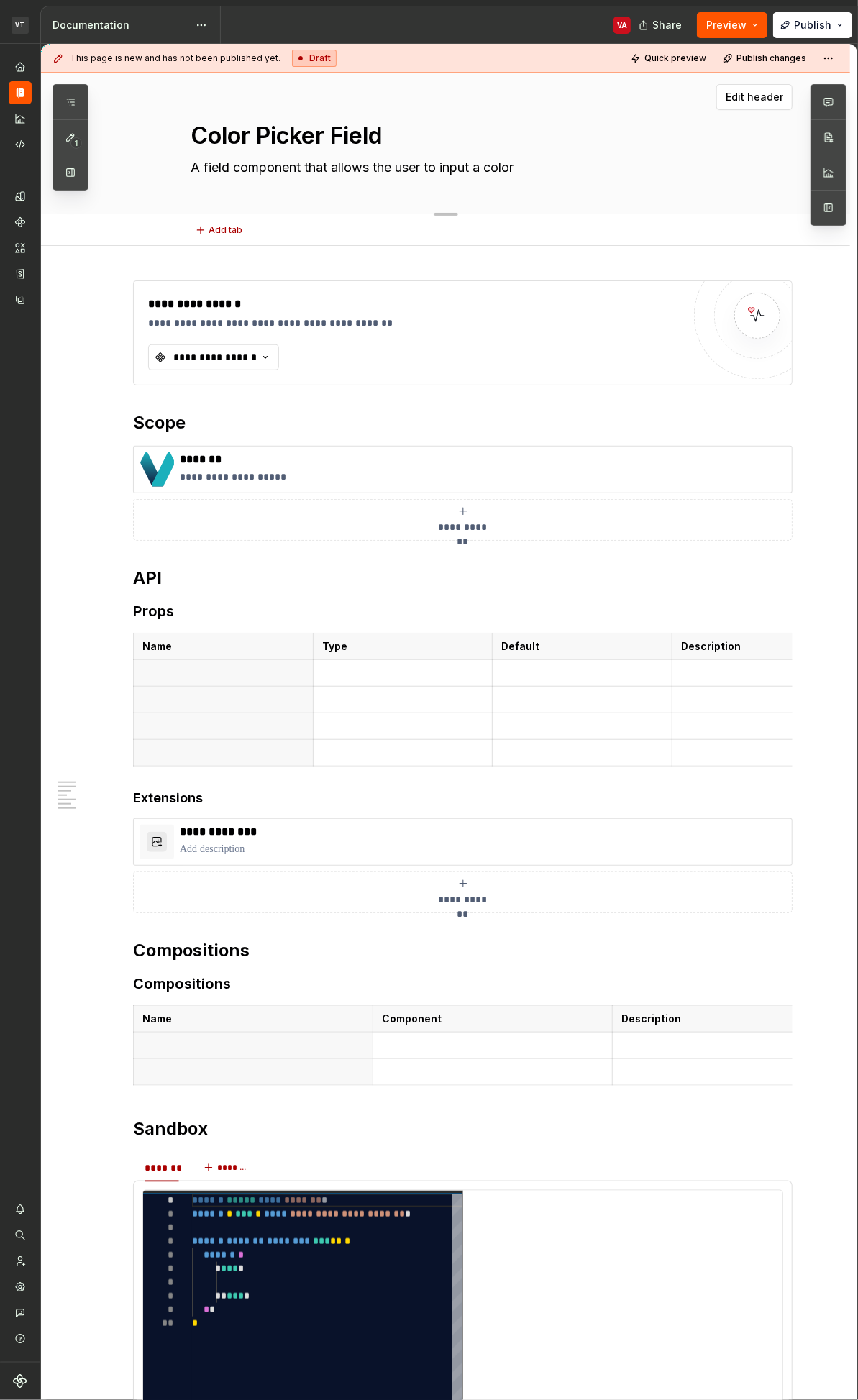
type textarea "*"
type textarea "A field component that allows the user to input a color"
type textarea "*"
type textarea "A field component that allows the user to input a color f"
type textarea "*"
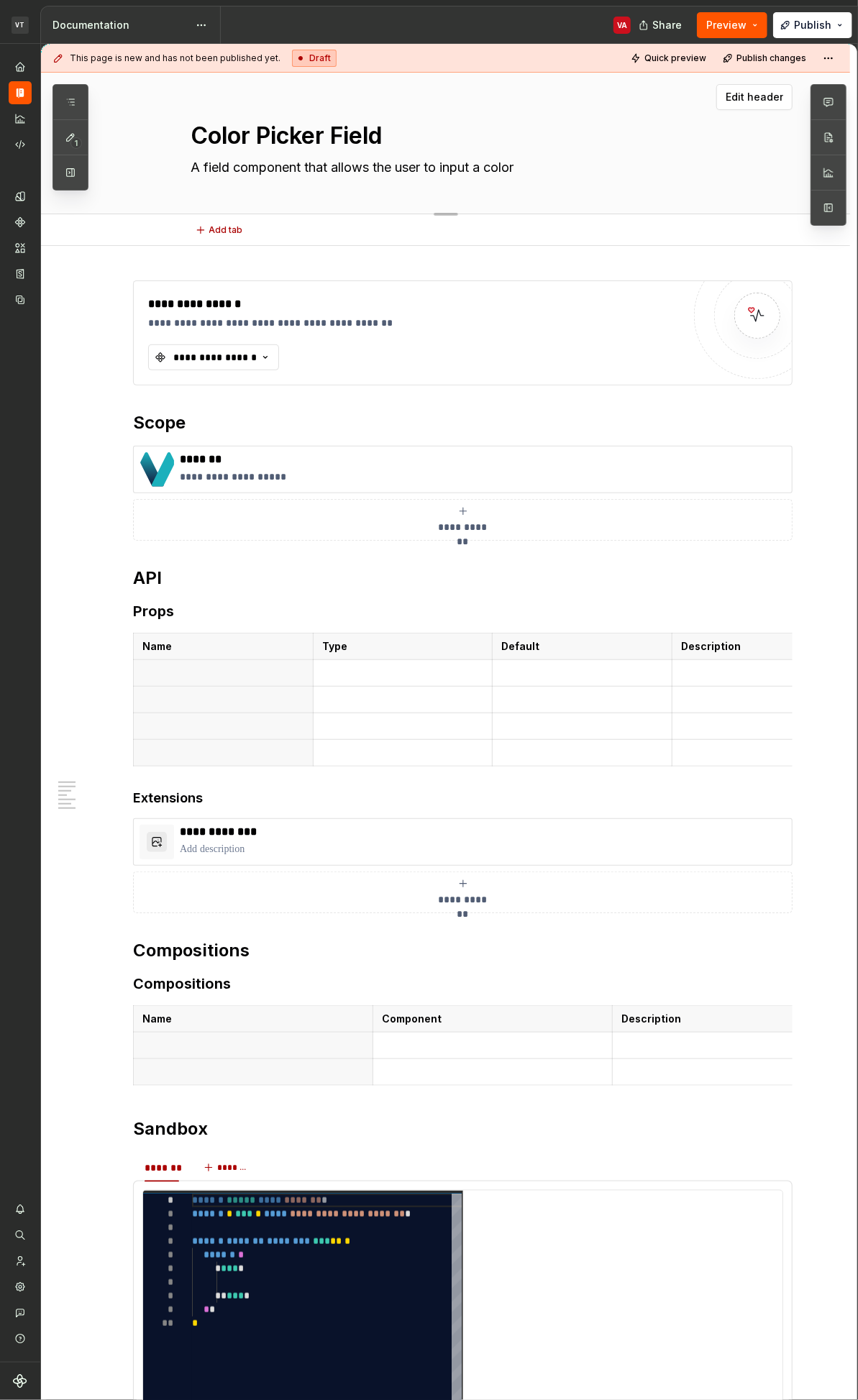
type textarea "A field component that allows the user to input a color v"
type textarea "*"
type textarea "A field component that allows the user to input a color vi"
type textarea "*"
type textarea "A field component that allows the user to input a color via"
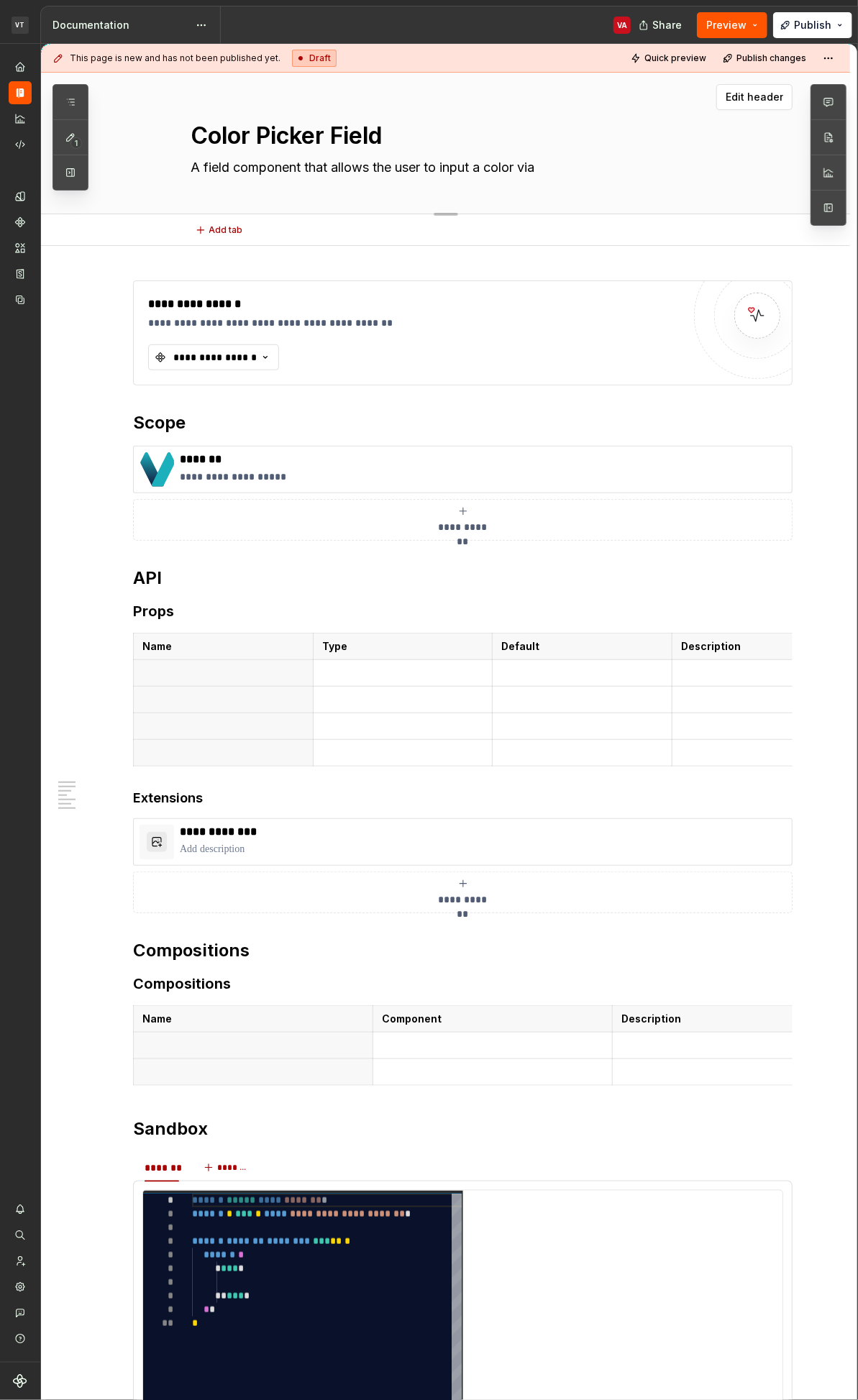
type textarea "*"
